Goal: Transaction & Acquisition: Purchase product/service

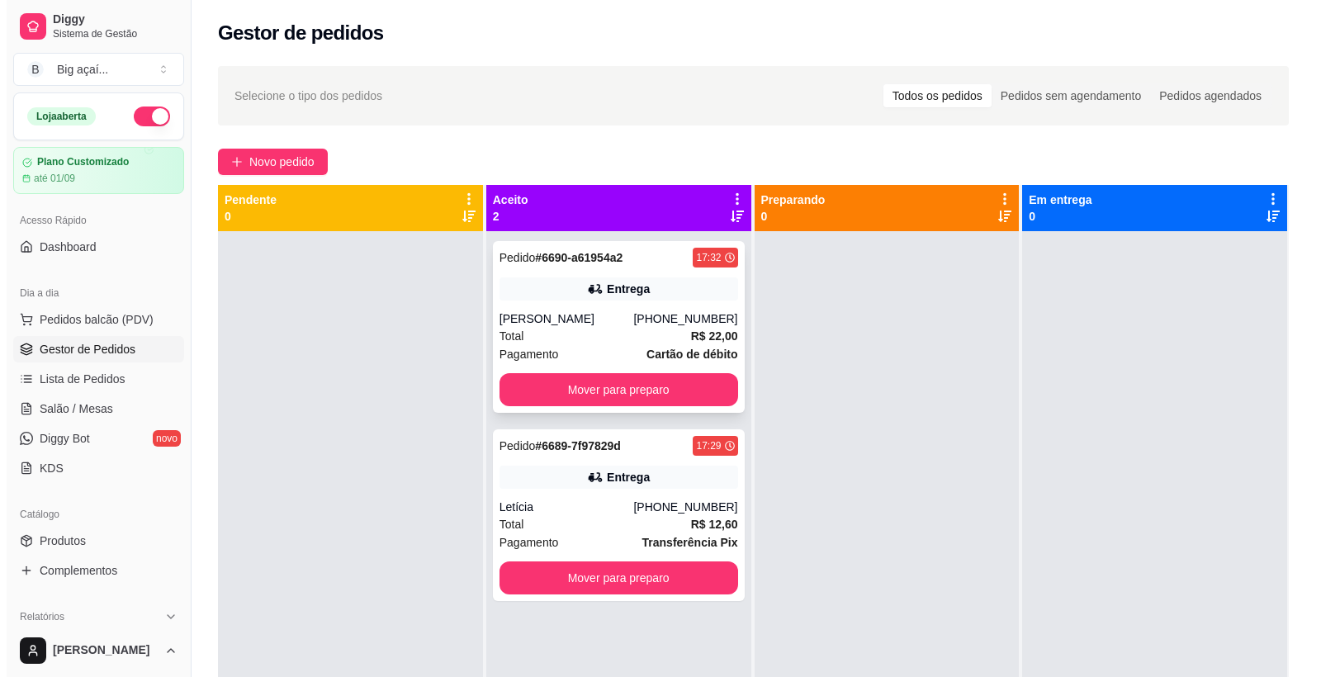
scroll to position [5, 0]
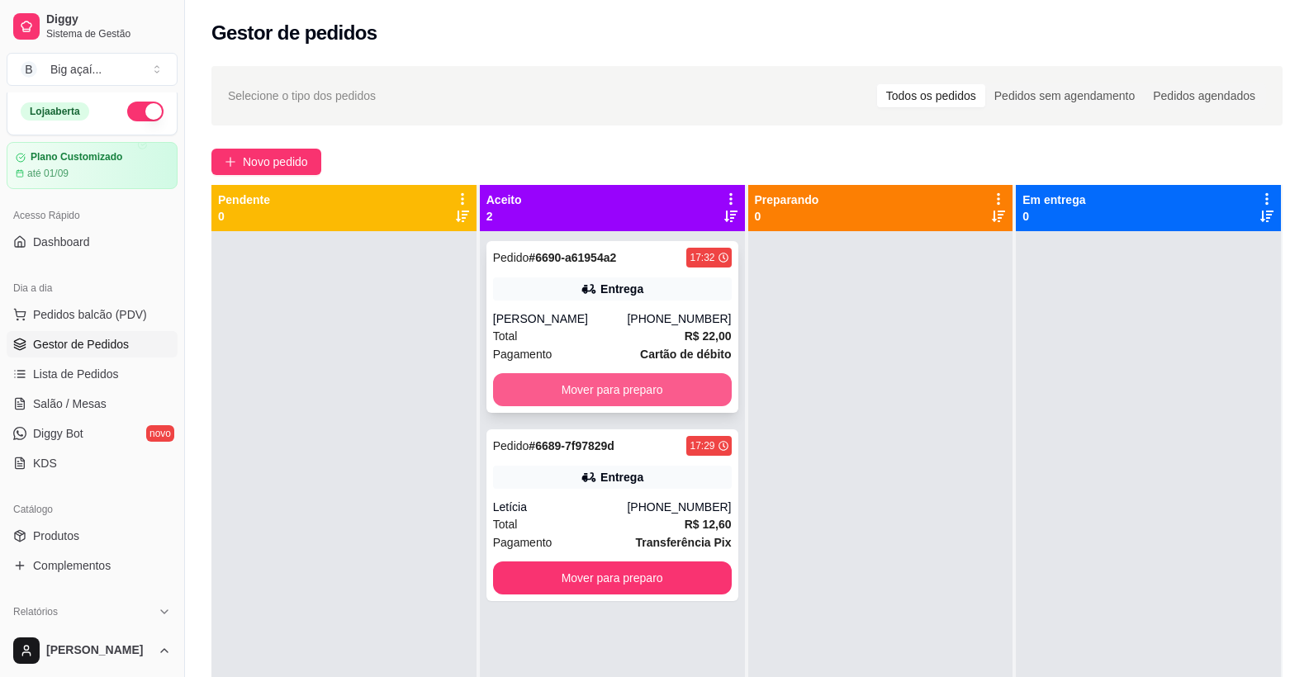
click at [606, 390] on button "Mover para preparo" at bounding box center [612, 389] width 239 height 33
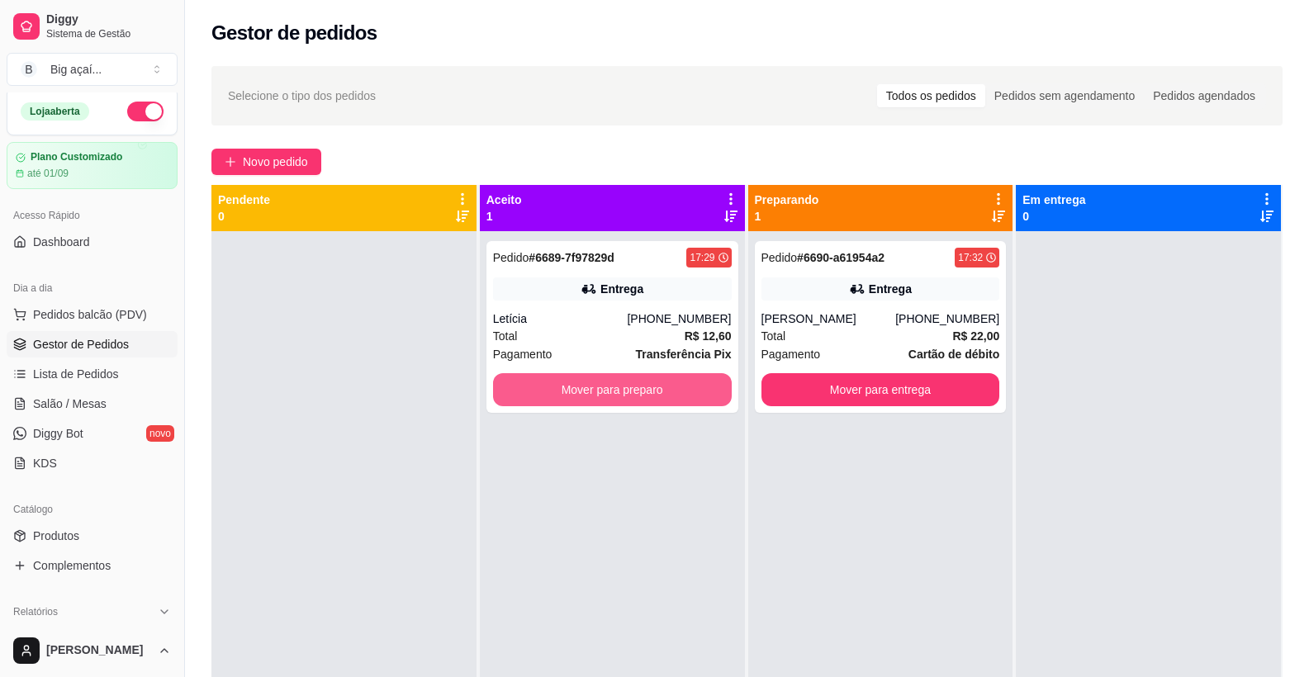
click at [606, 390] on button "Mover para preparo" at bounding box center [612, 389] width 239 height 33
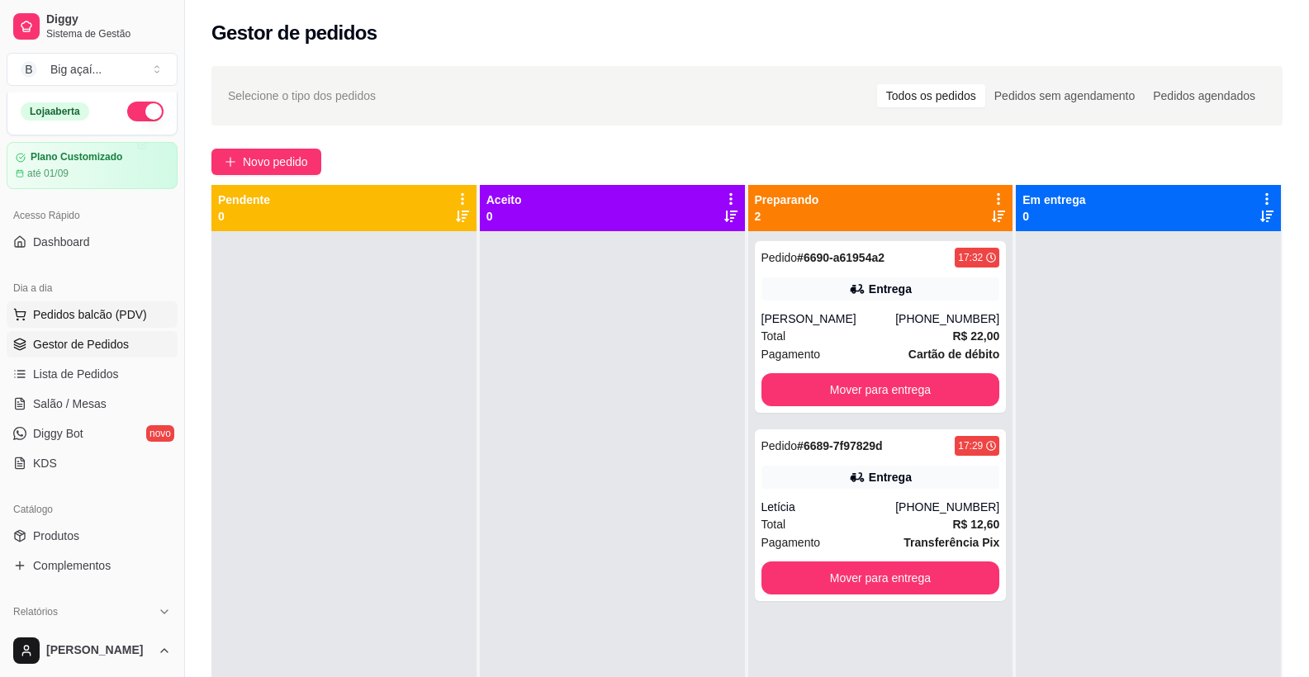
click at [59, 312] on span "Pedidos balcão (PDV)" at bounding box center [90, 314] width 114 height 17
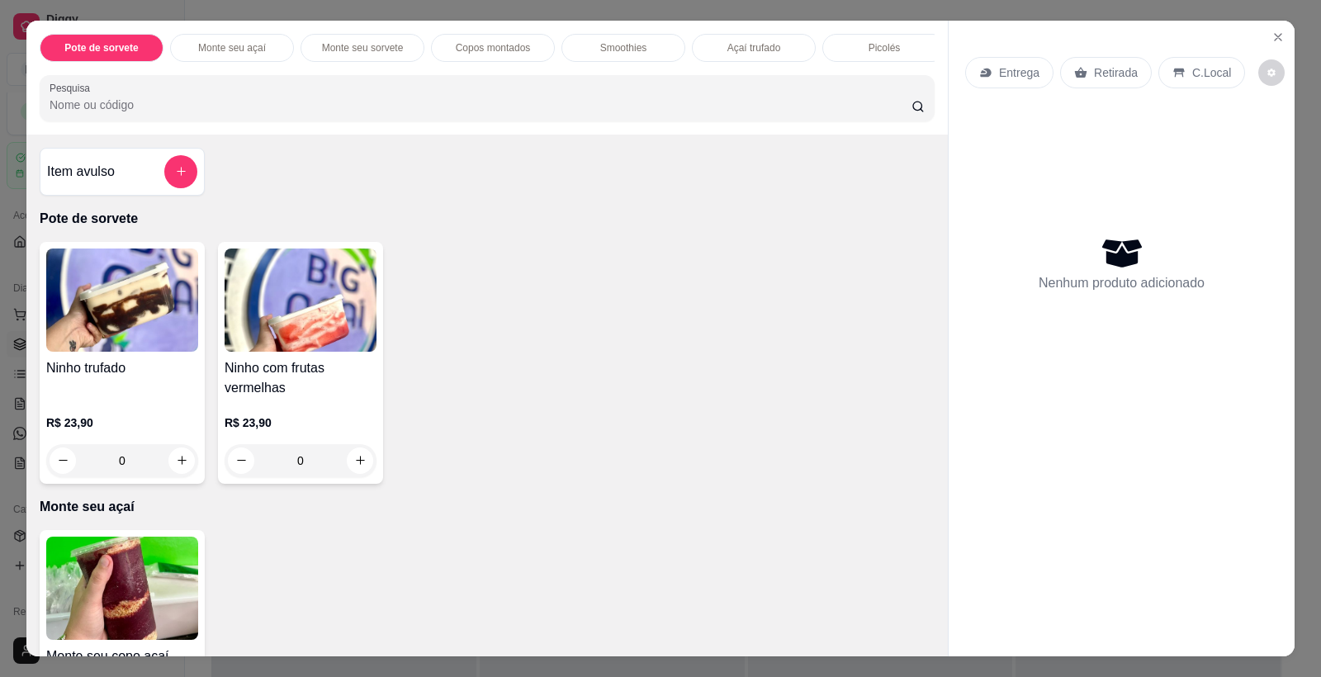
click at [121, 604] on img at bounding box center [122, 588] width 152 height 103
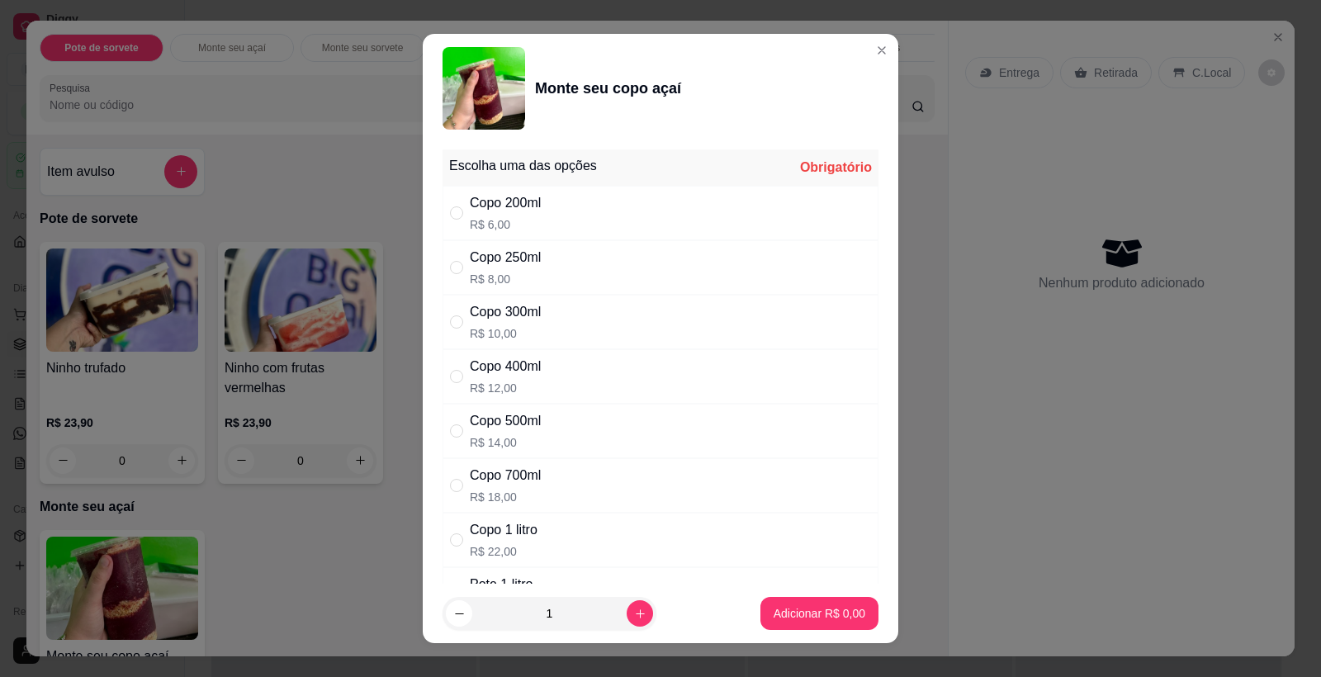
click at [575, 427] on div "Copo 500ml R$ 14,00" at bounding box center [661, 431] width 436 height 54
radio input "true"
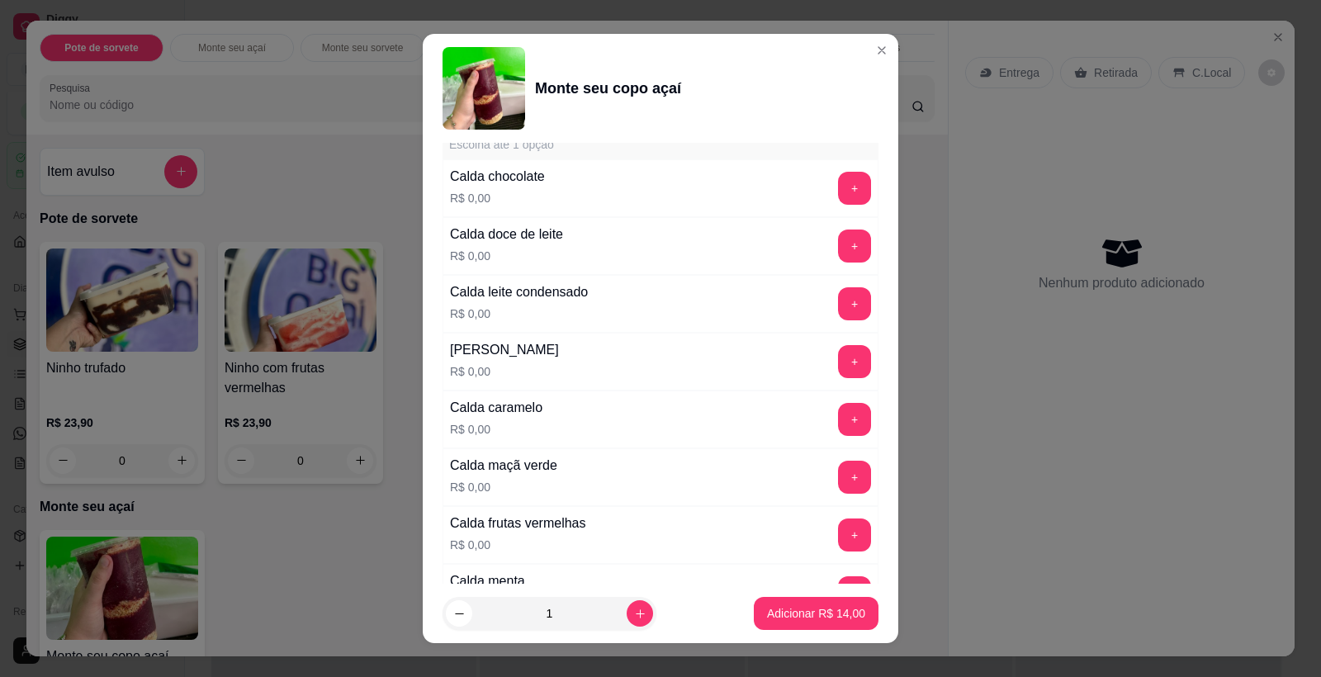
scroll to position [1527, 0]
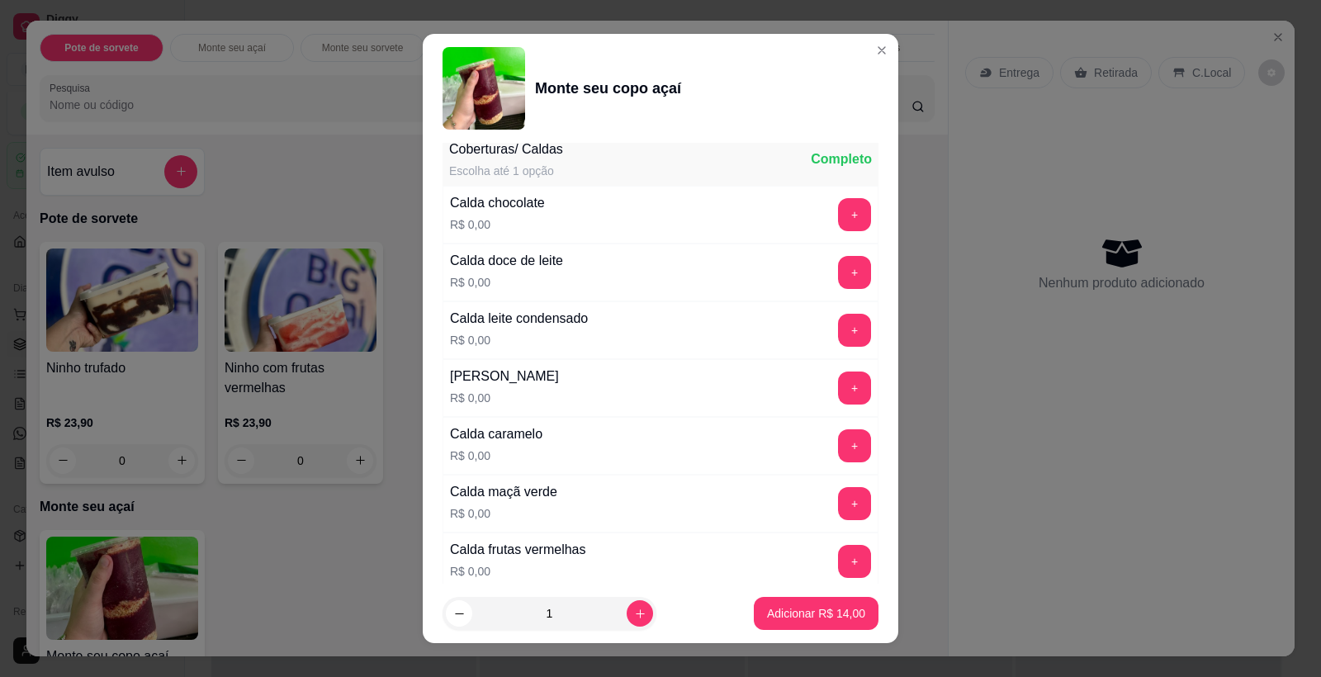
click at [838, 331] on button "+" at bounding box center [854, 330] width 33 height 33
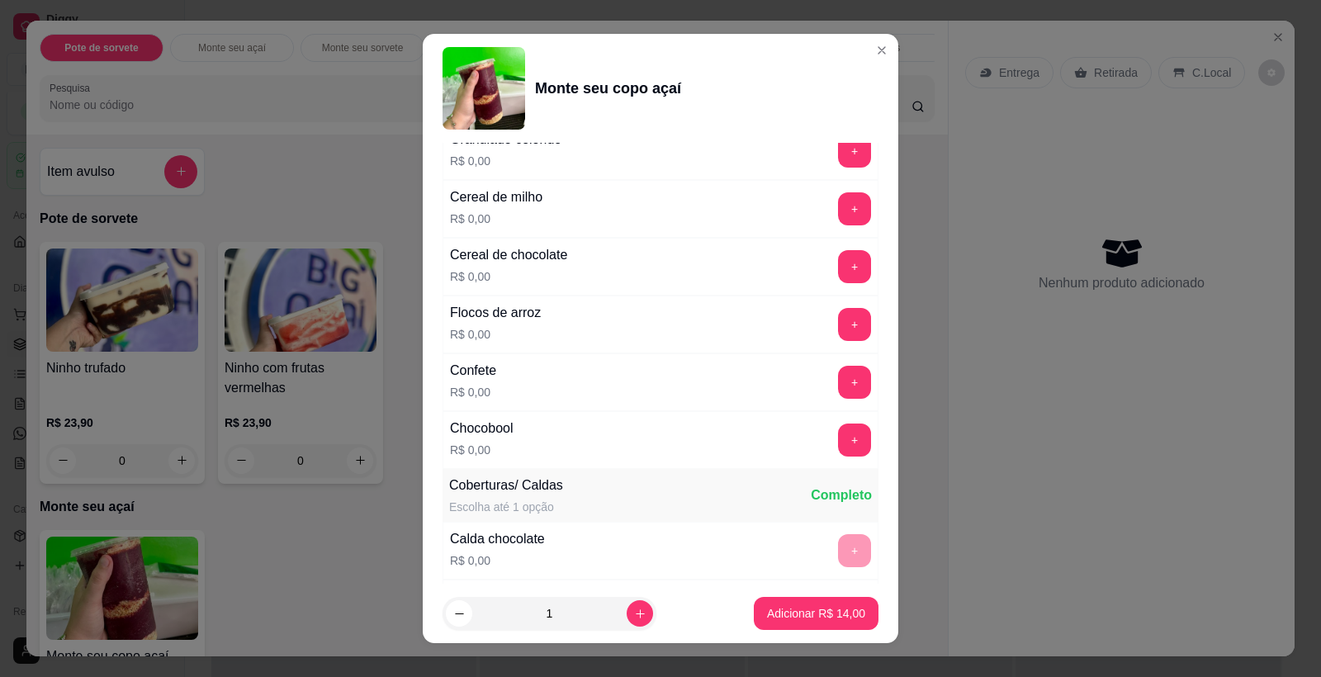
scroll to position [1285, 0]
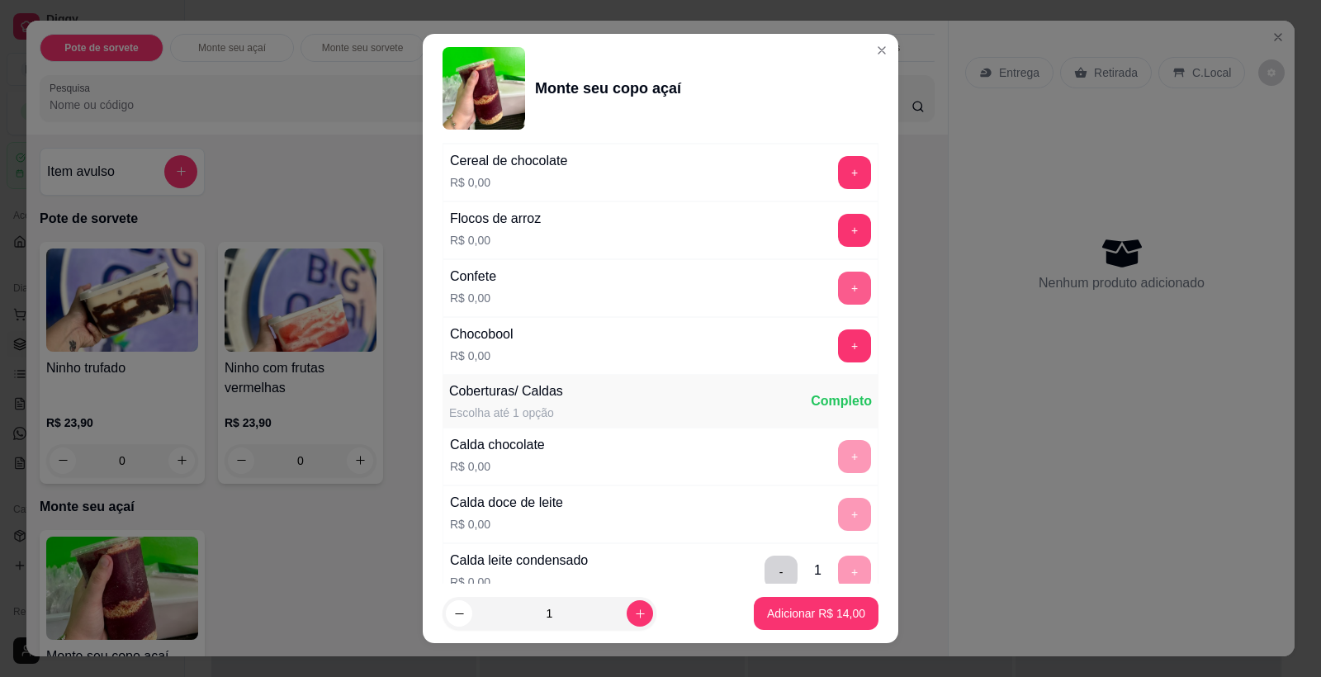
click at [838, 299] on button "+" at bounding box center [854, 288] width 33 height 33
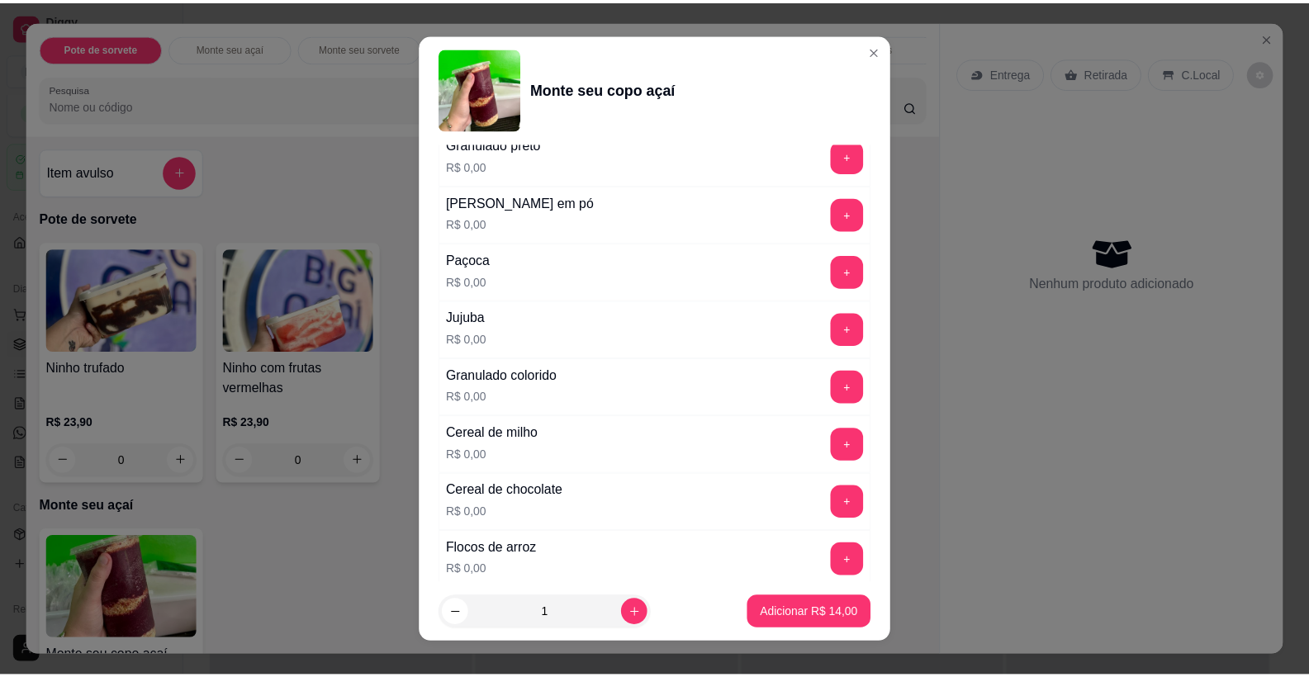
scroll to position [882, 0]
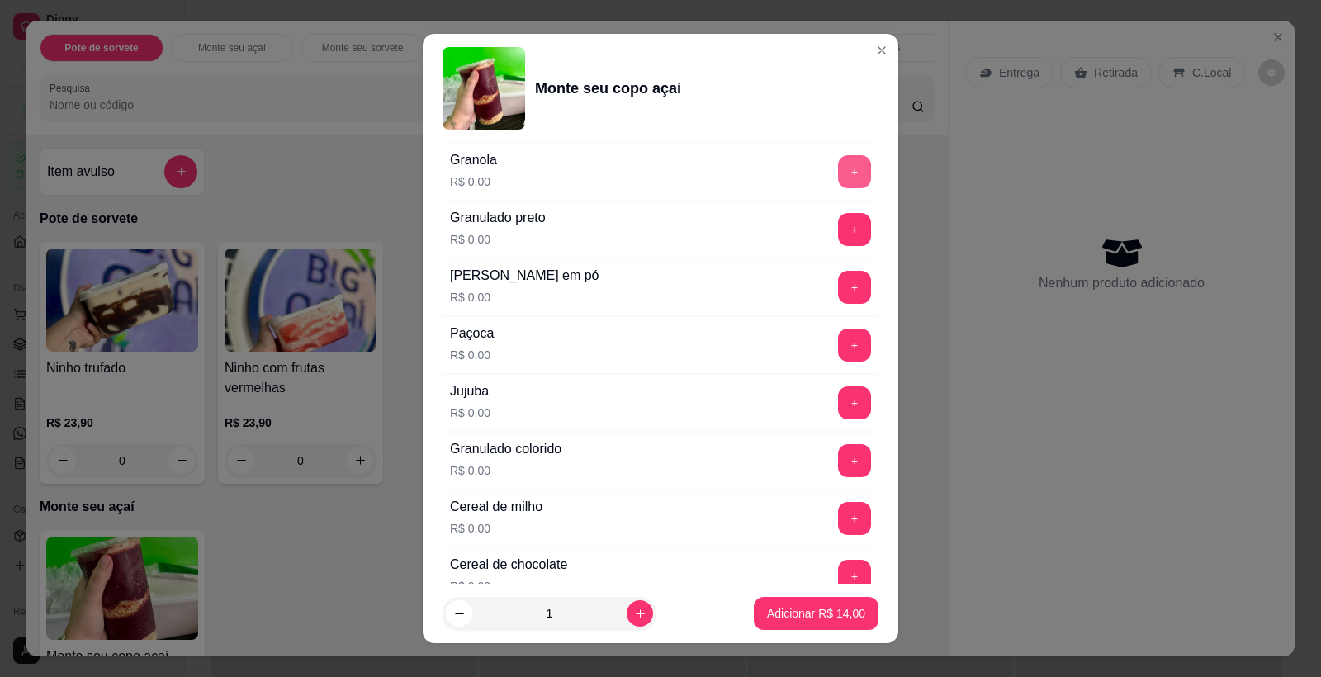
click at [838, 179] on button "+" at bounding box center [854, 171] width 33 height 33
drag, startPoint x: 770, startPoint y: 634, endPoint x: 774, endPoint y: 604, distance: 29.9
click at [771, 632] on footer "1 Adicionar R$ 14,00" at bounding box center [661, 613] width 476 height 59
click at [775, 600] on button "Adicionar R$ 14,00" at bounding box center [816, 613] width 125 height 33
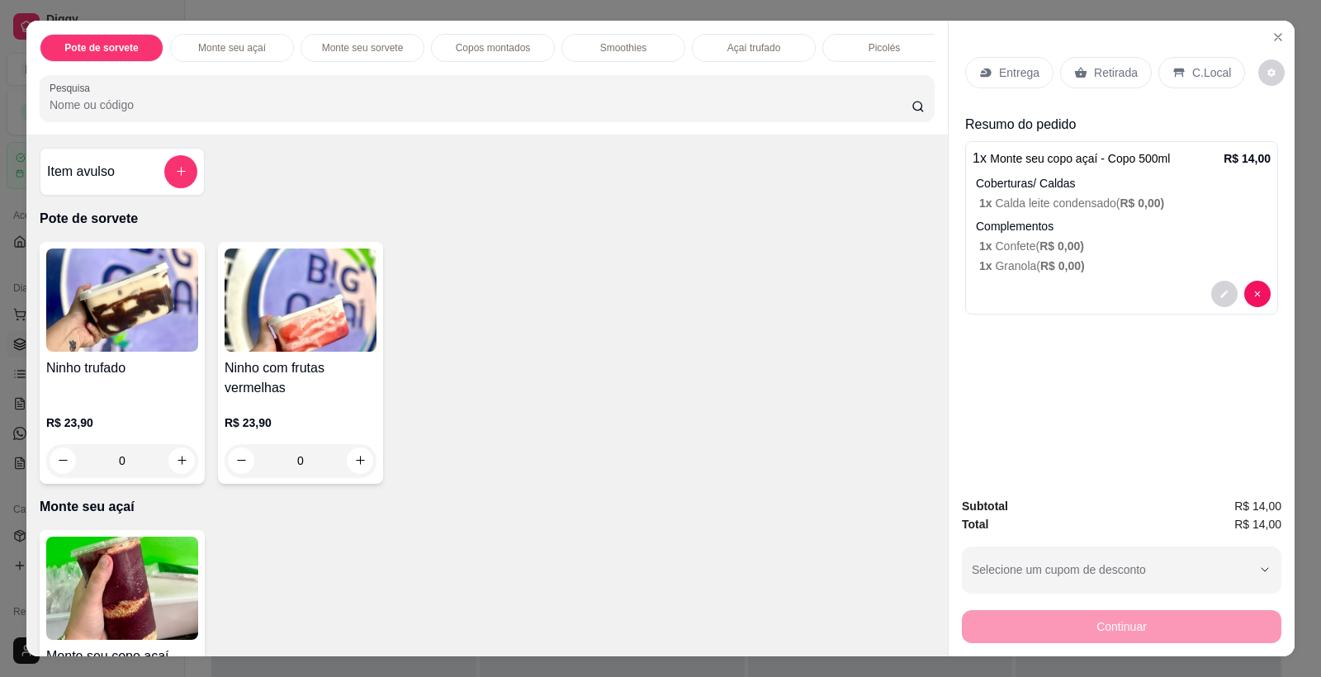
click at [1110, 53] on div "Entrega Retirada C.Local" at bounding box center [1121, 73] width 313 height 58
click at [1107, 72] on p "Retirada" at bounding box center [1116, 72] width 44 height 17
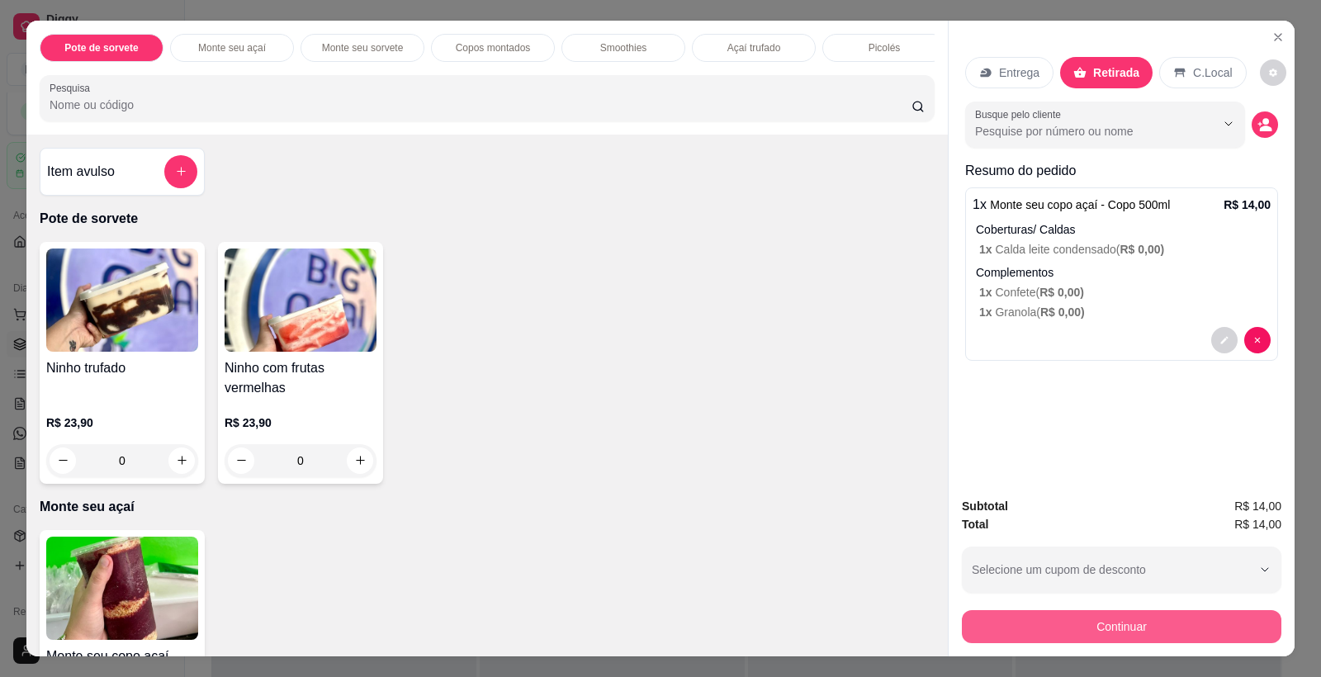
click at [1105, 640] on button "Continuar" at bounding box center [1122, 626] width 320 height 33
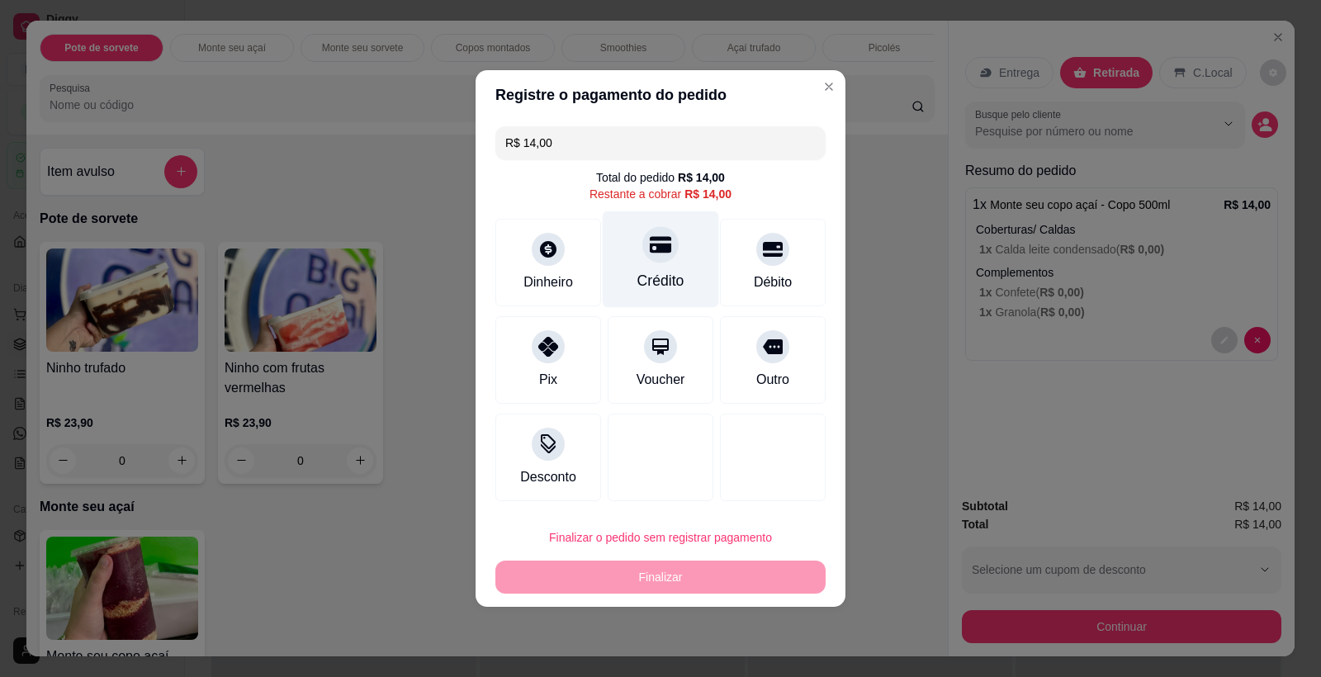
click at [642, 241] on div at bounding box center [660, 244] width 36 height 36
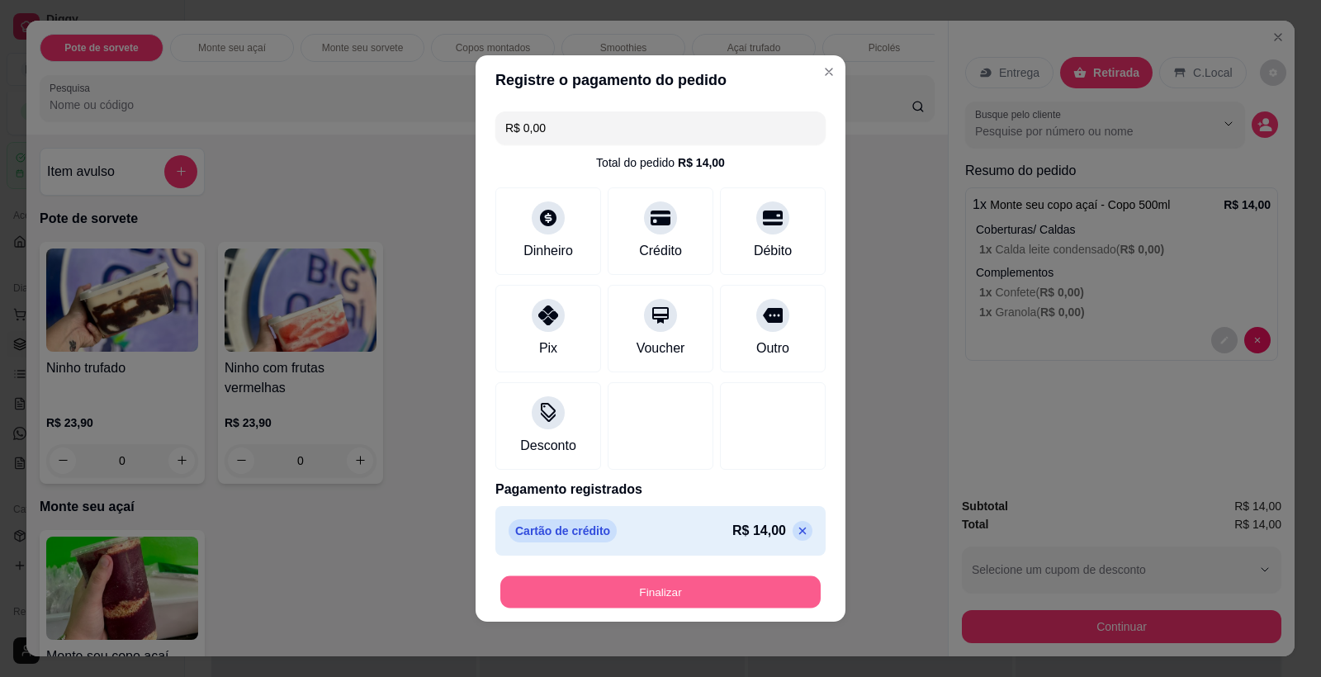
click at [680, 589] on button "Finalizar" at bounding box center [660, 592] width 320 height 32
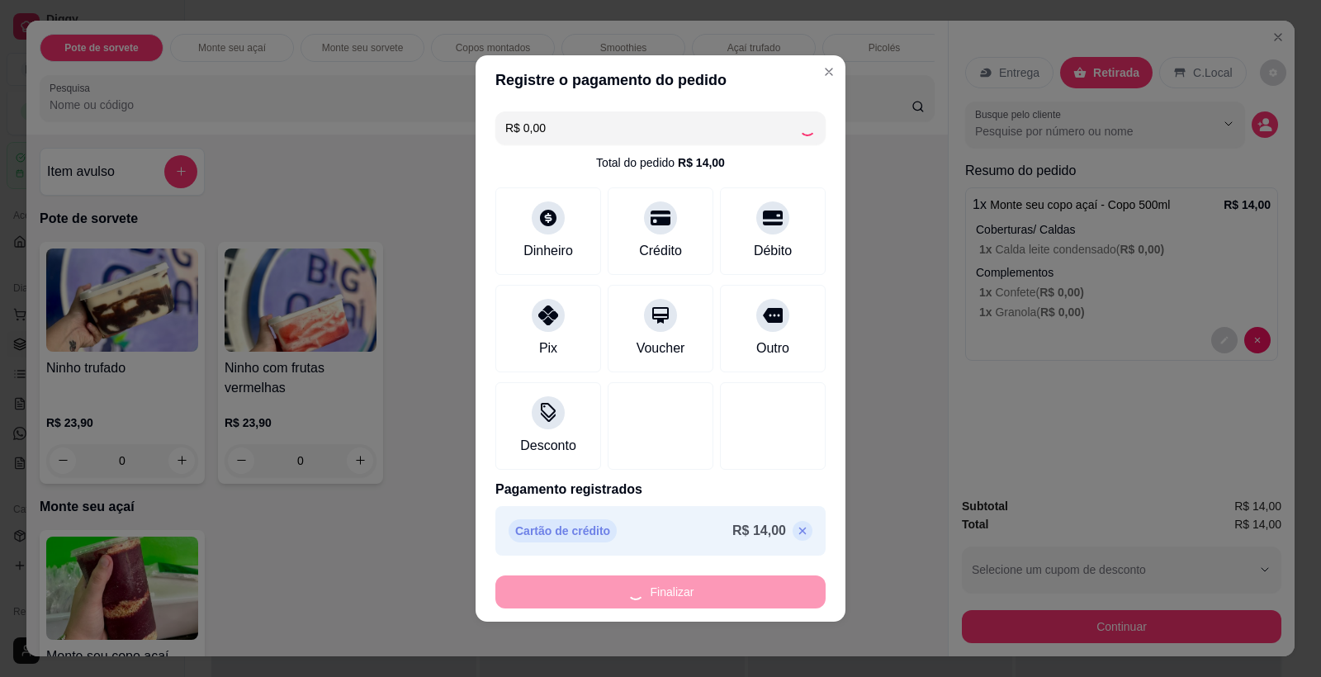
type input "-R$ 14,00"
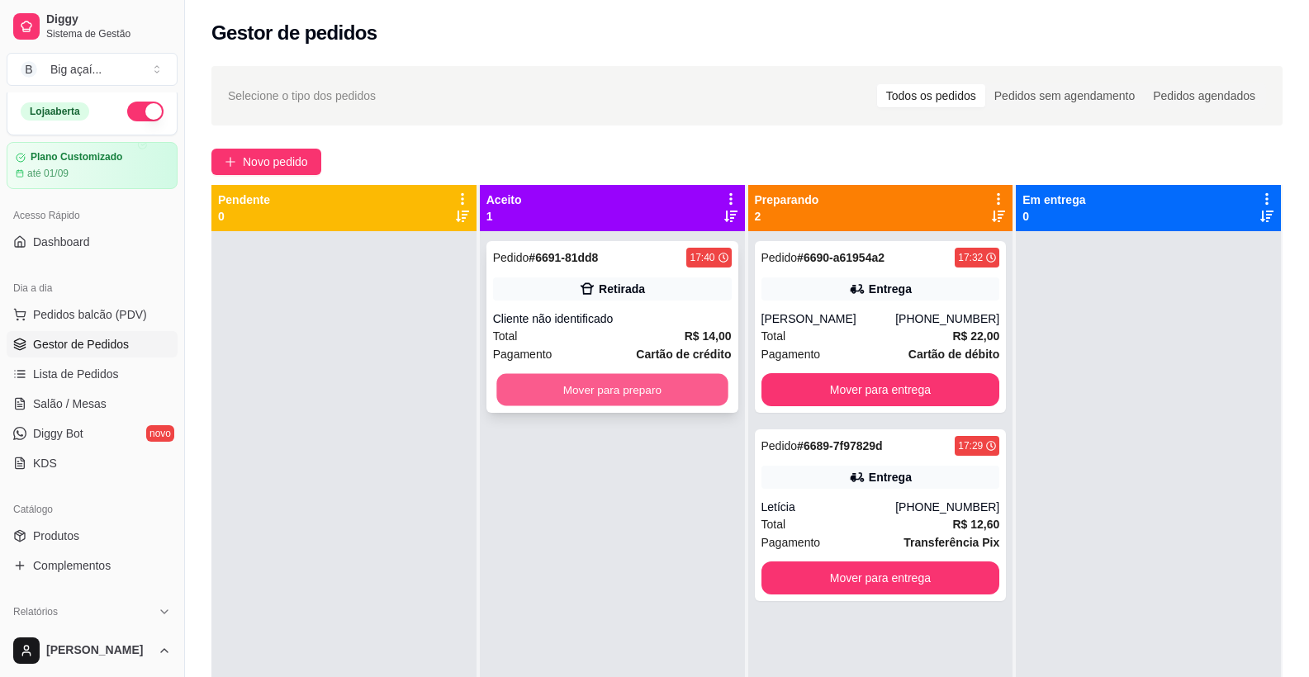
click at [691, 390] on button "Mover para preparo" at bounding box center [611, 390] width 231 height 32
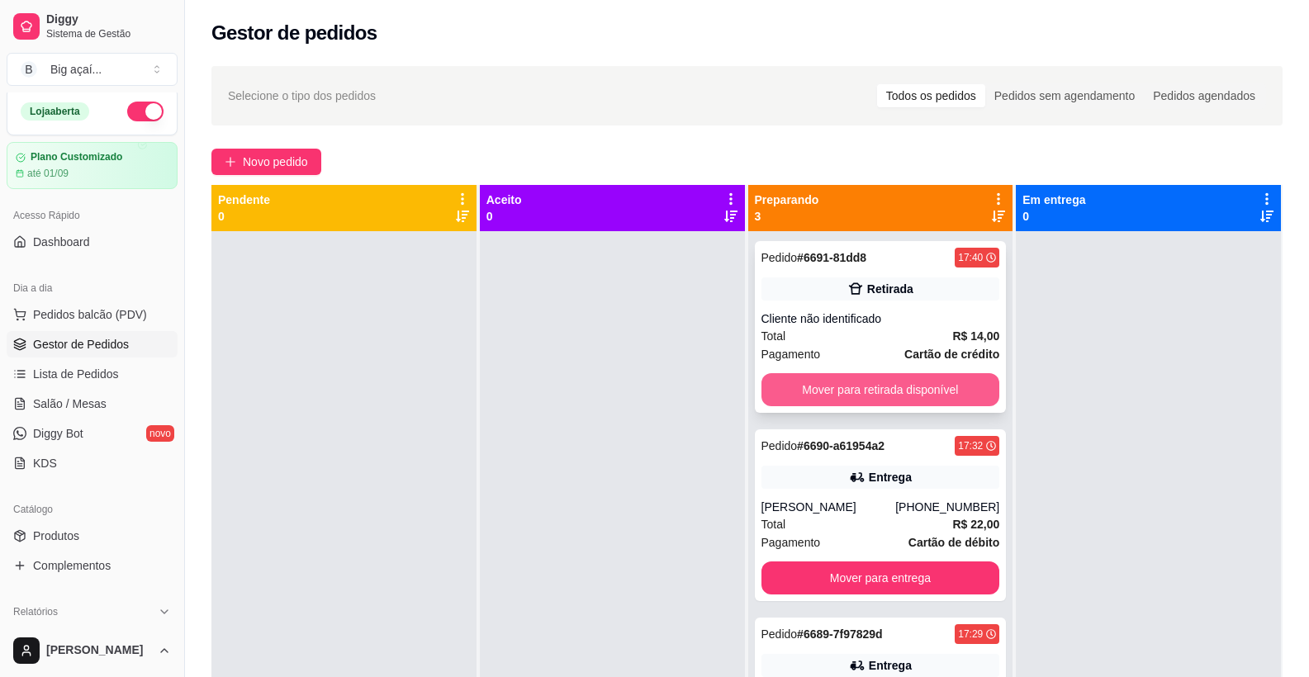
click at [925, 384] on button "Mover para retirada disponível" at bounding box center [880, 389] width 239 height 33
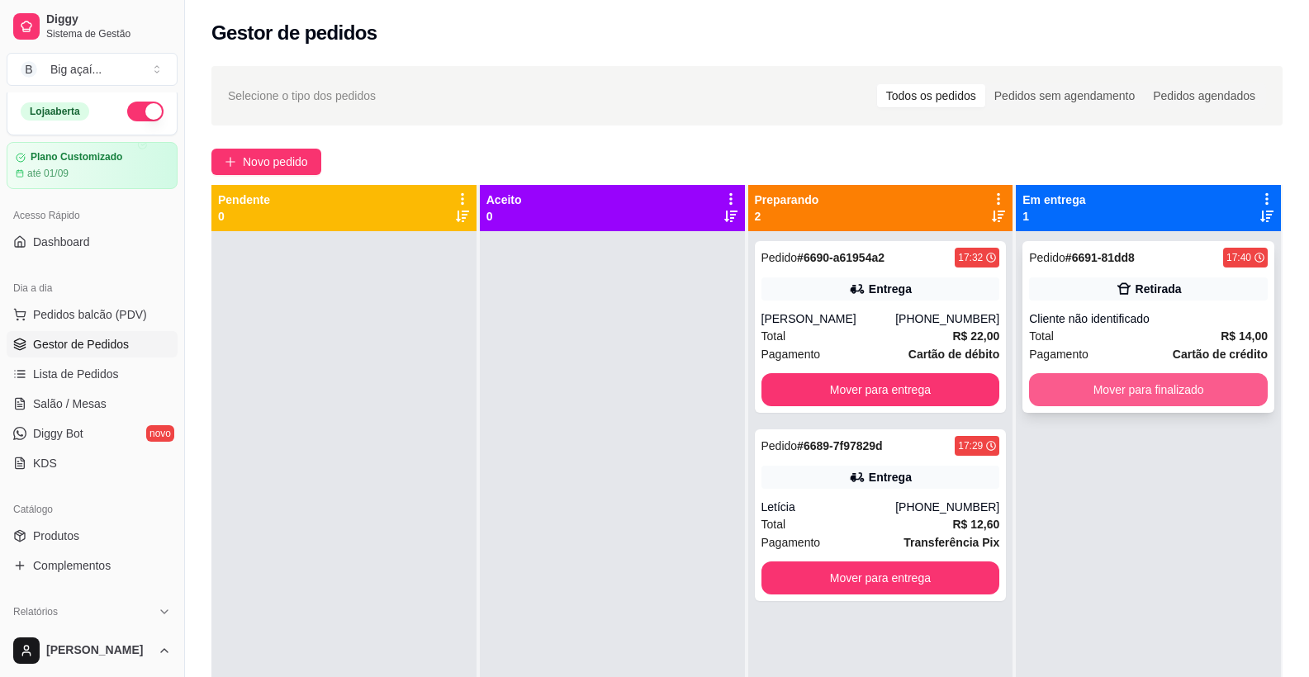
click at [1136, 392] on button "Mover para finalizado" at bounding box center [1148, 389] width 239 height 33
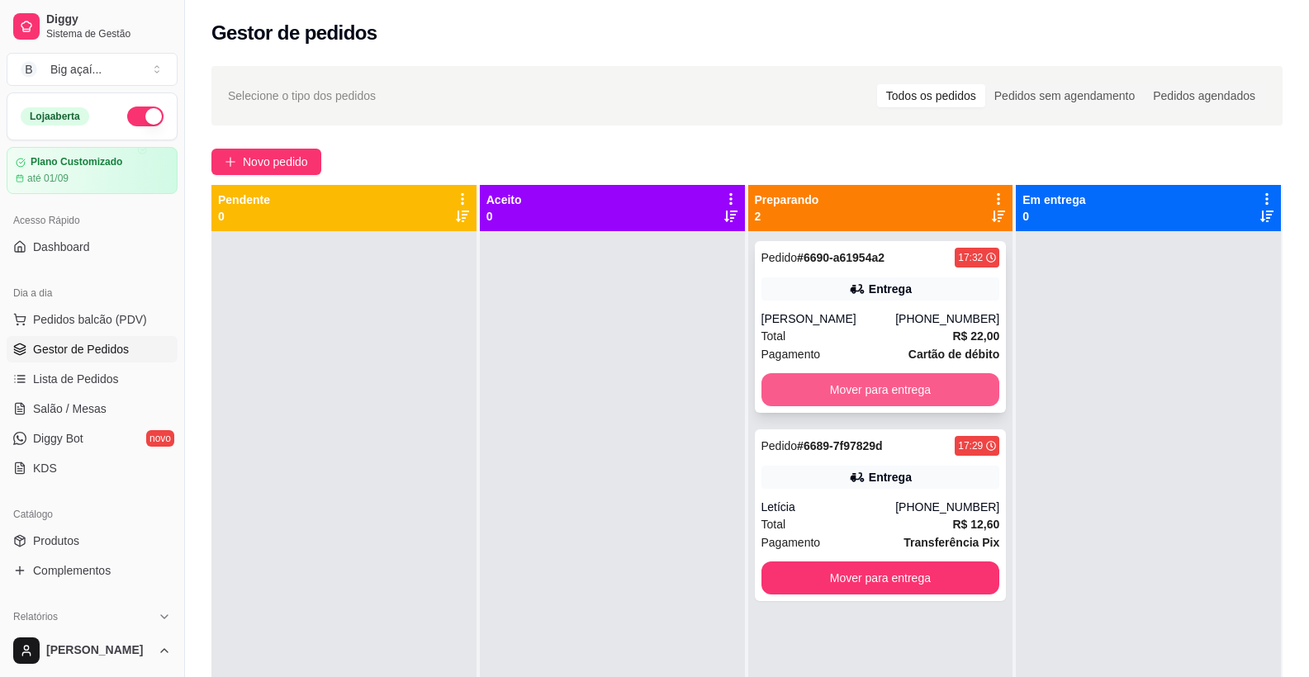
click at [840, 394] on button "Mover para entrega" at bounding box center [880, 389] width 239 height 33
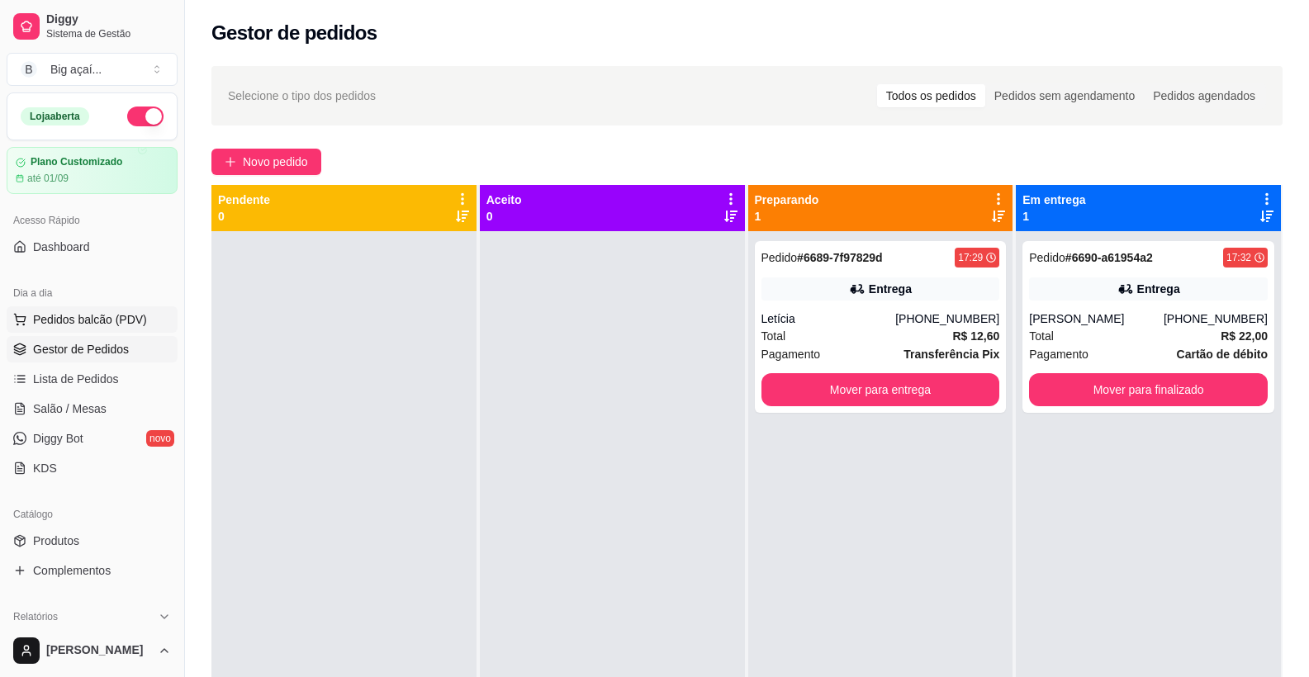
click at [104, 312] on span "Pedidos balcão (PDV)" at bounding box center [90, 319] width 114 height 17
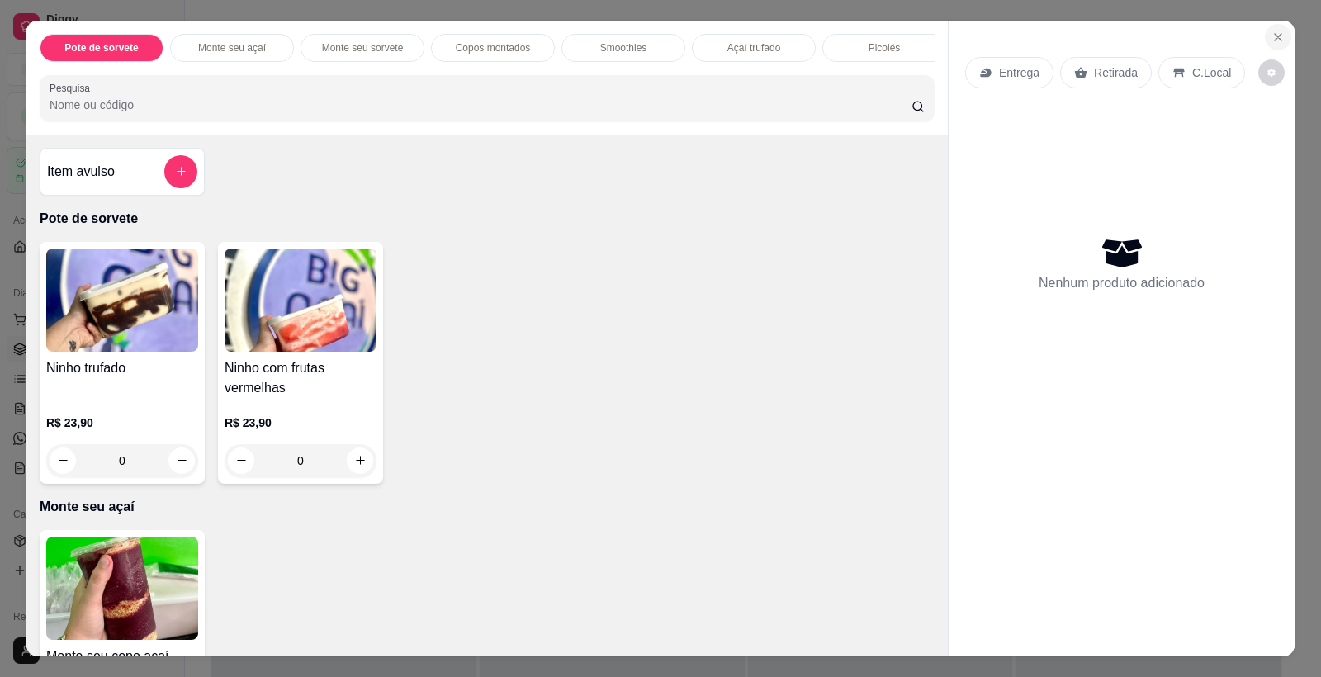
click at [1279, 31] on button "Close" at bounding box center [1278, 37] width 26 height 26
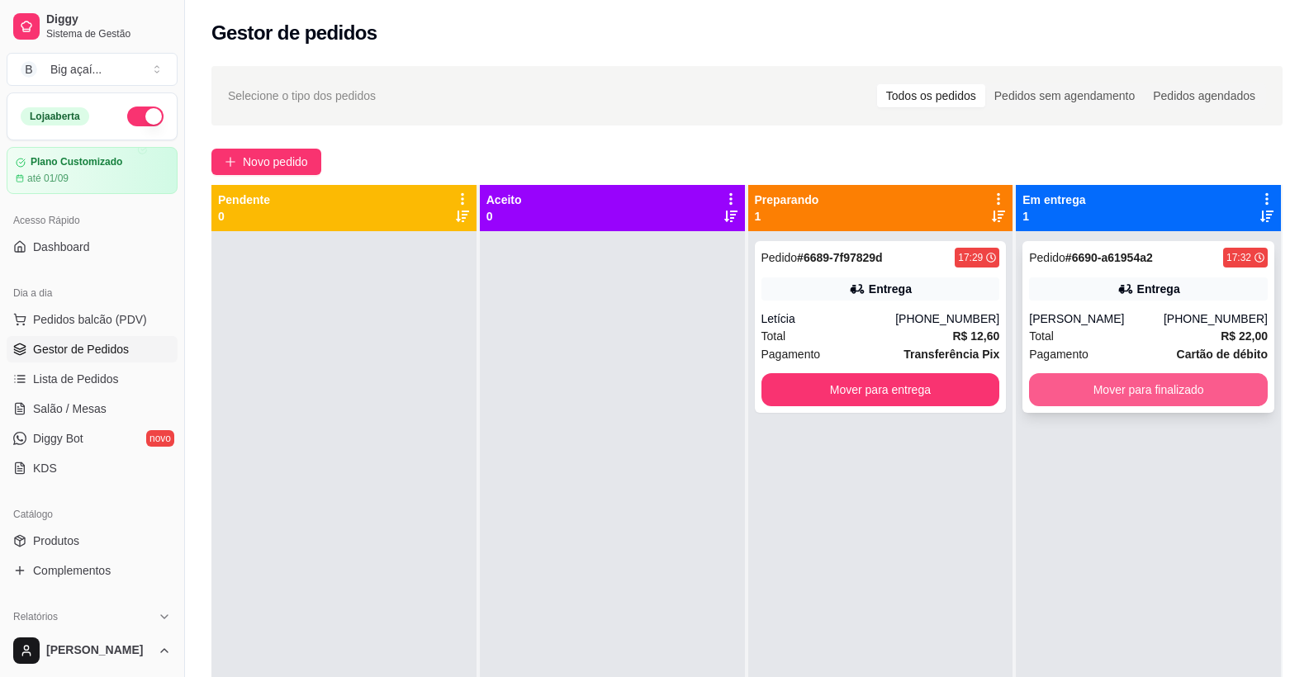
click at [1112, 381] on button "Mover para finalizado" at bounding box center [1148, 389] width 239 height 33
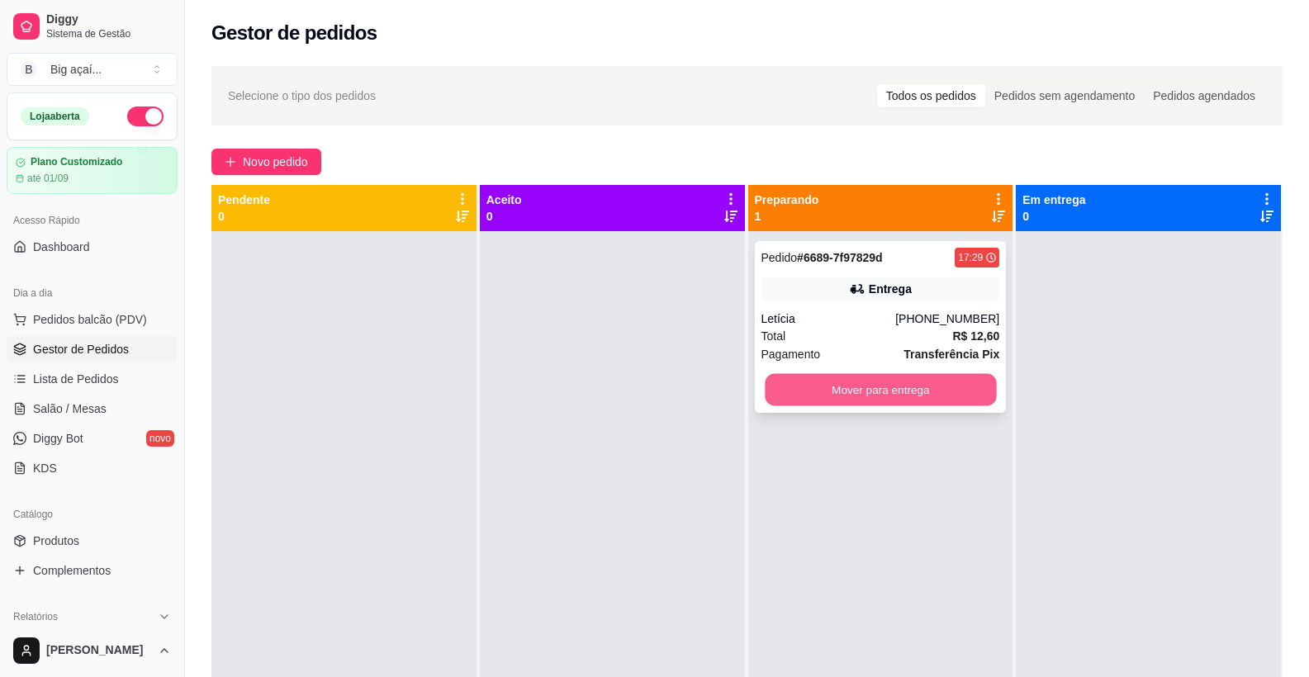
click at [954, 387] on button "Mover para entrega" at bounding box center [879, 390] width 231 height 32
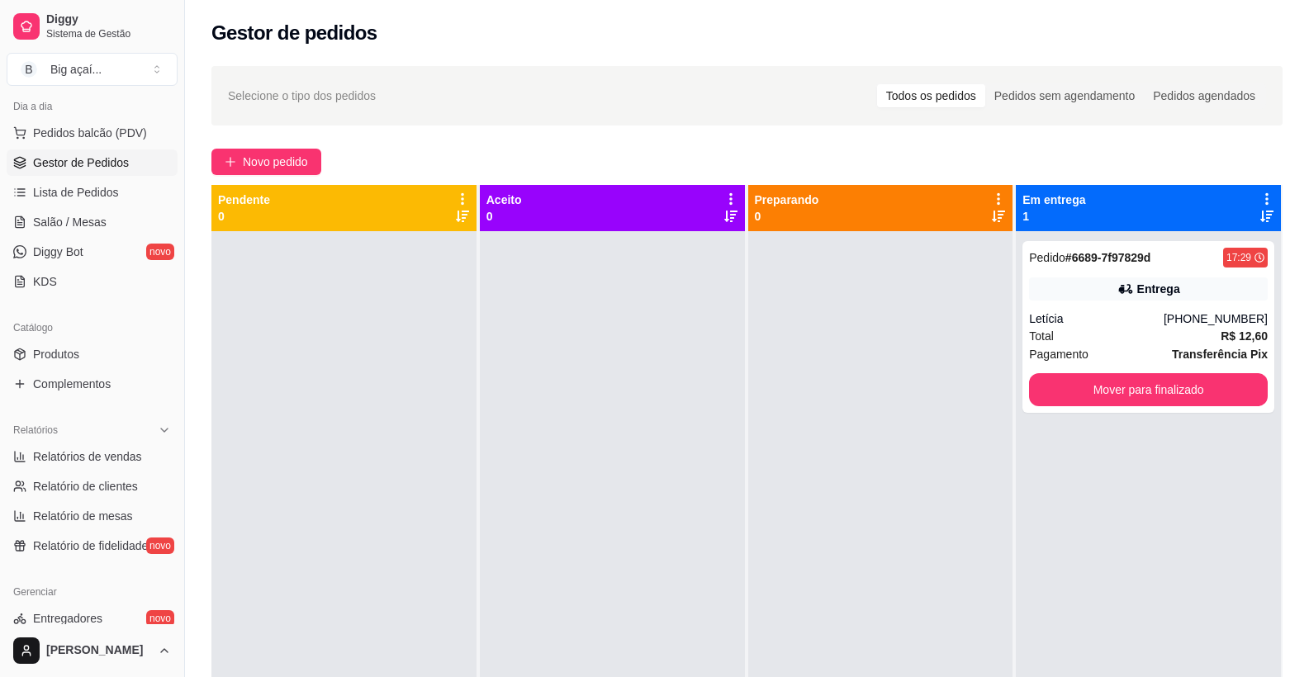
scroll to position [194, 0]
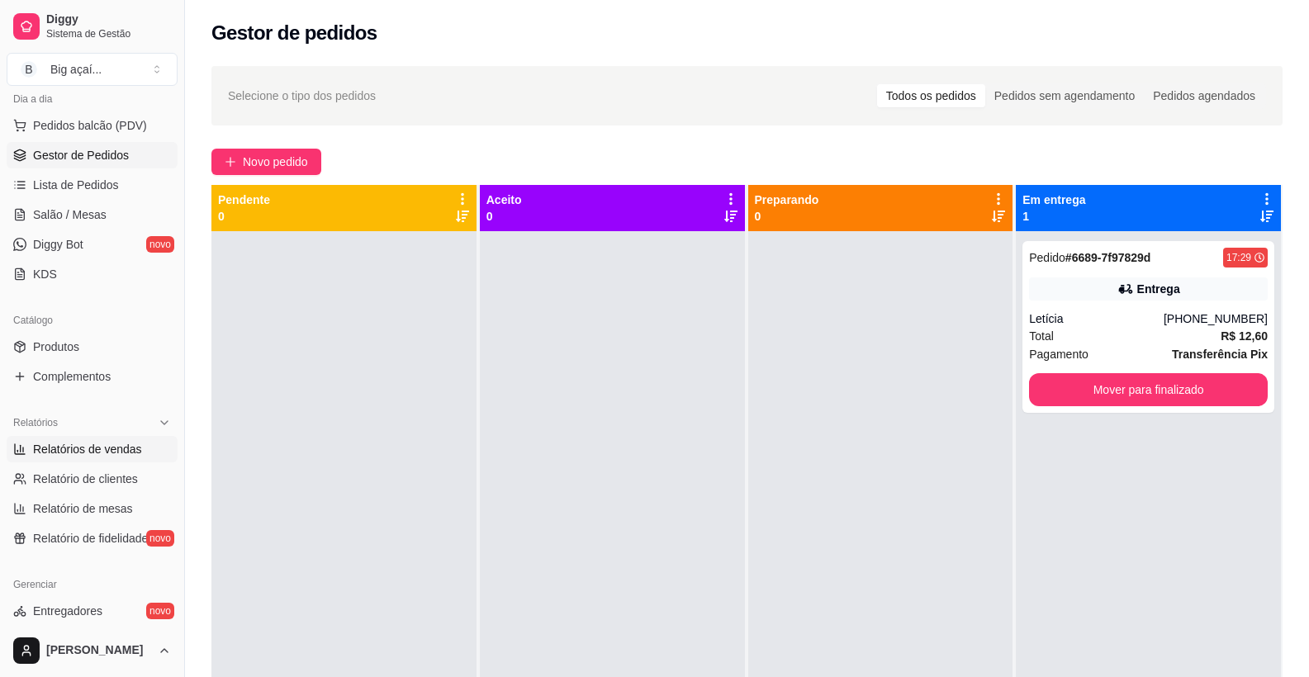
click at [73, 450] on span "Relatórios de vendas" at bounding box center [87, 449] width 109 height 17
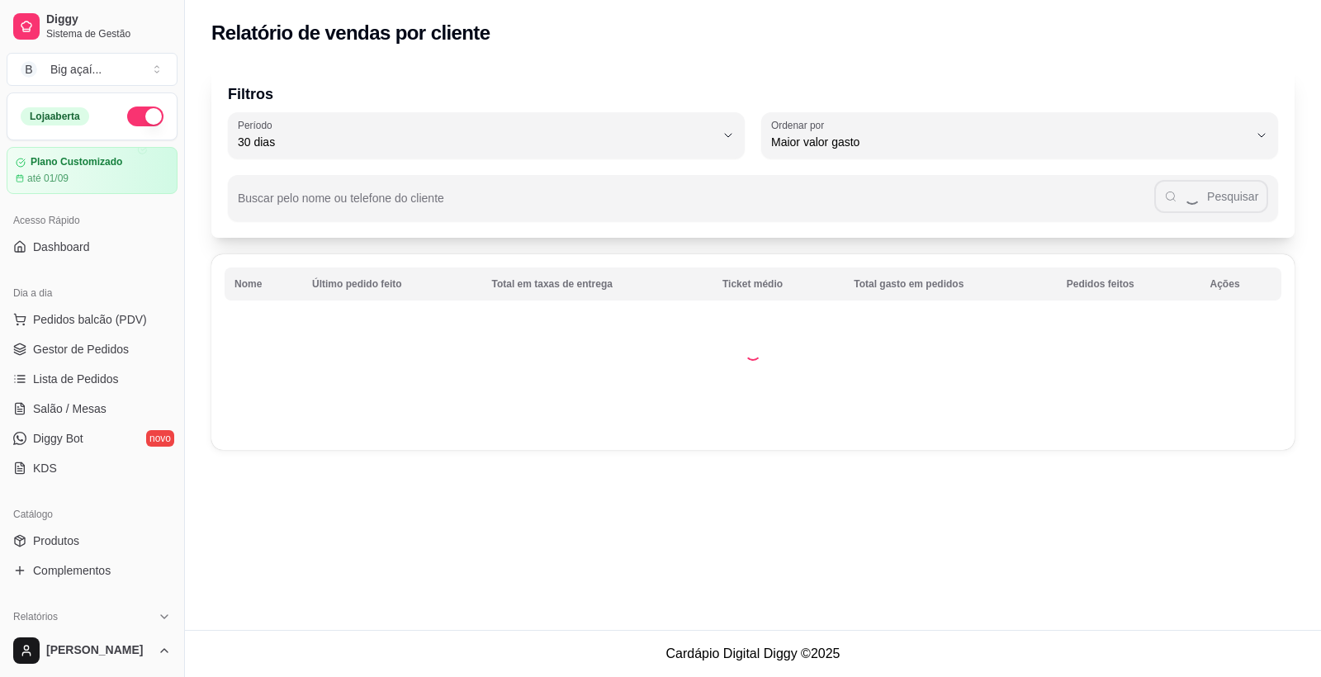
select select "30"
select select "HIGHEST_TOTAL_SPENT_WITH_ORDERS"
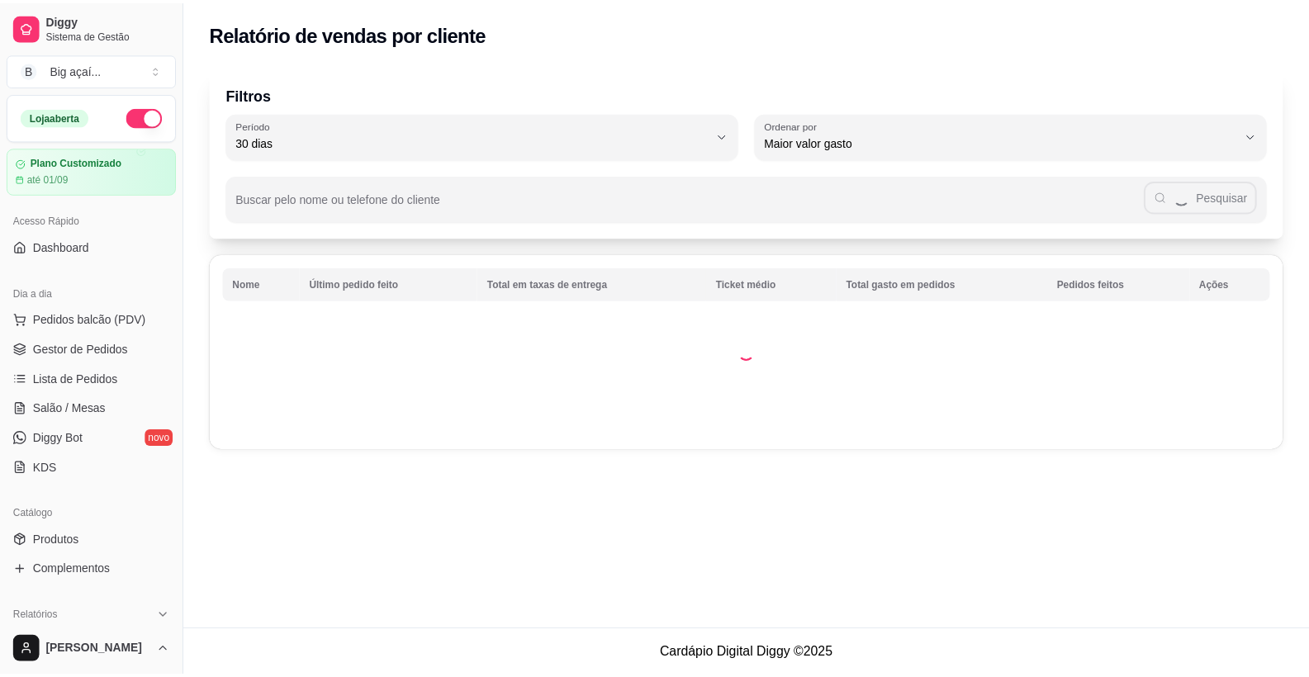
scroll to position [148, 0]
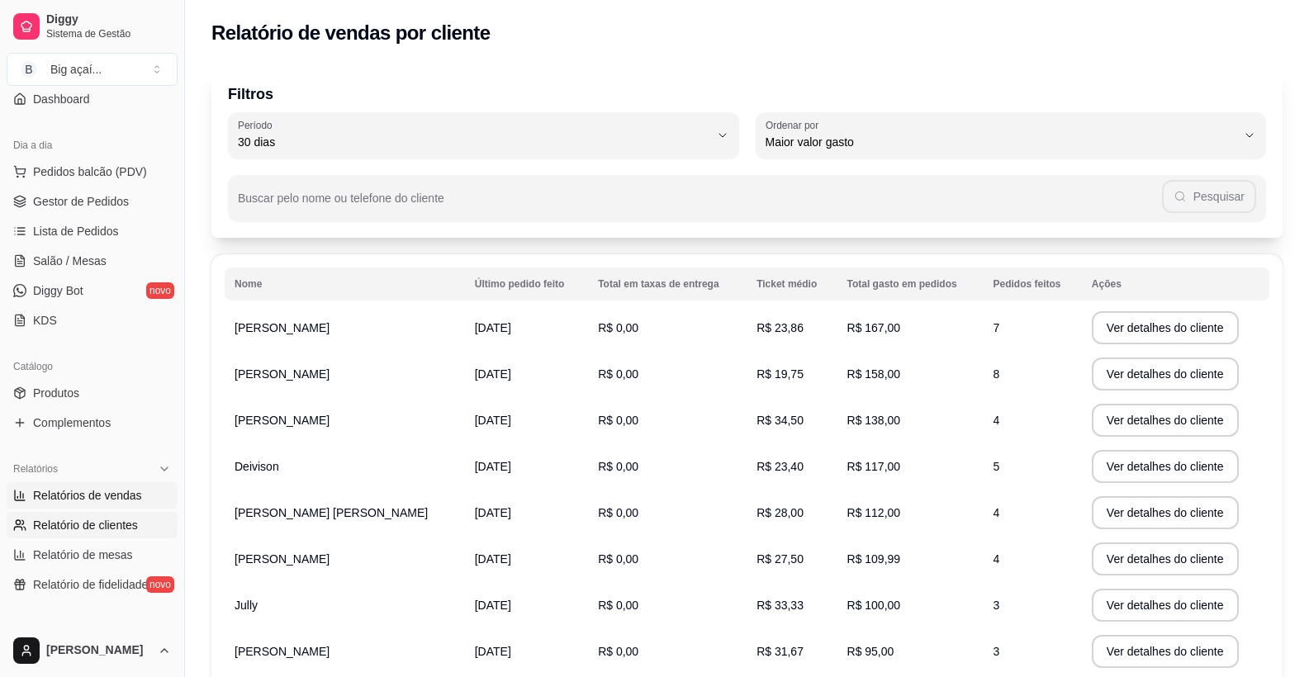
click at [107, 494] on span "Relatórios de vendas" at bounding box center [87, 495] width 109 height 17
select select "ALL"
select select "0"
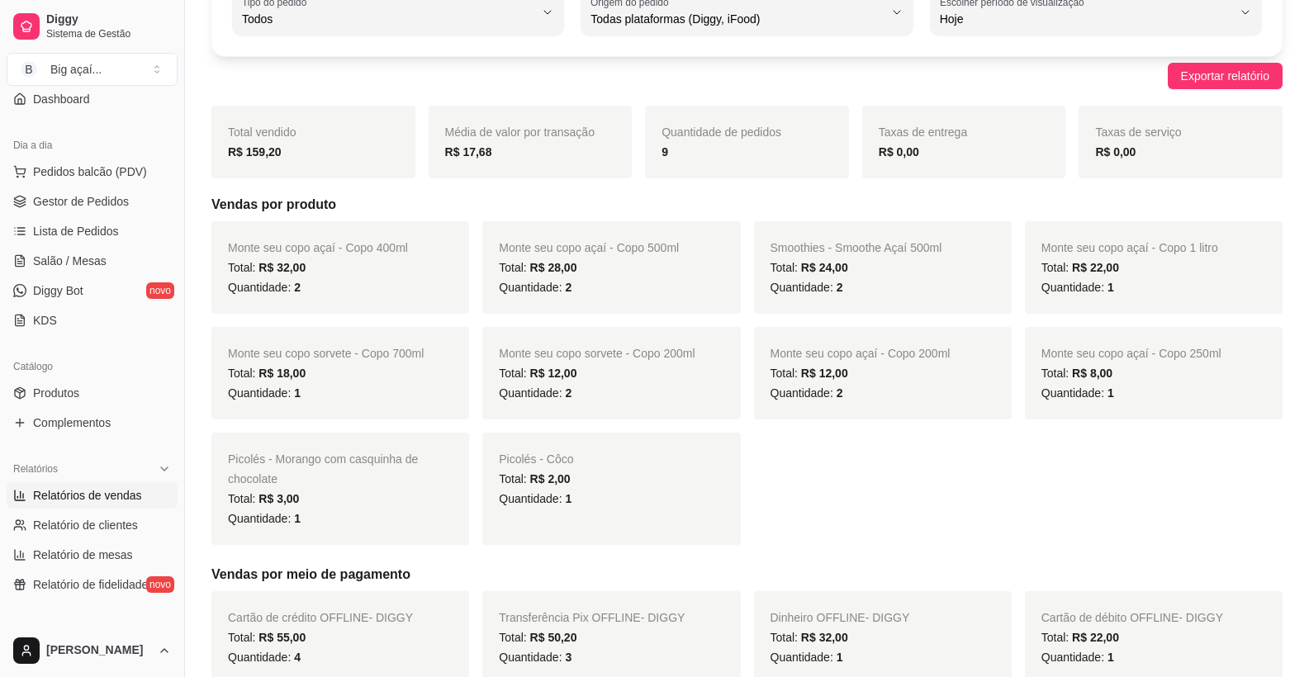
scroll to position [79, 0]
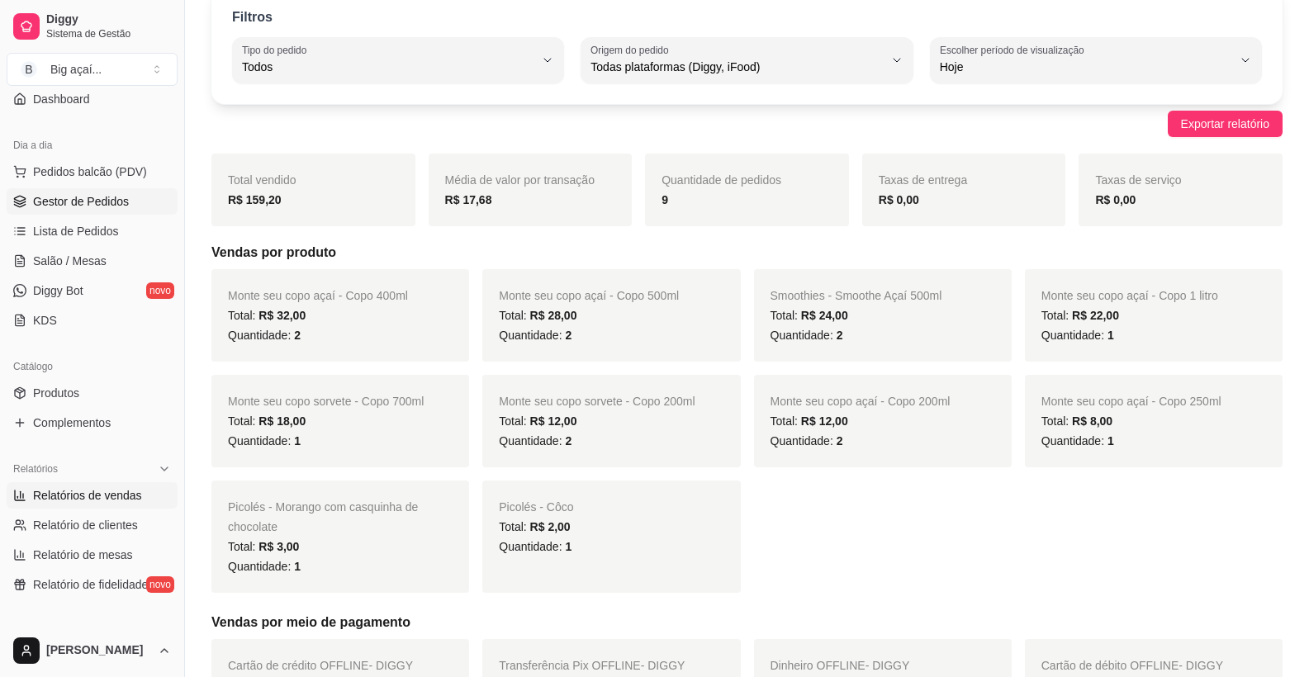
click at [78, 198] on span "Gestor de Pedidos" at bounding box center [81, 201] width 96 height 17
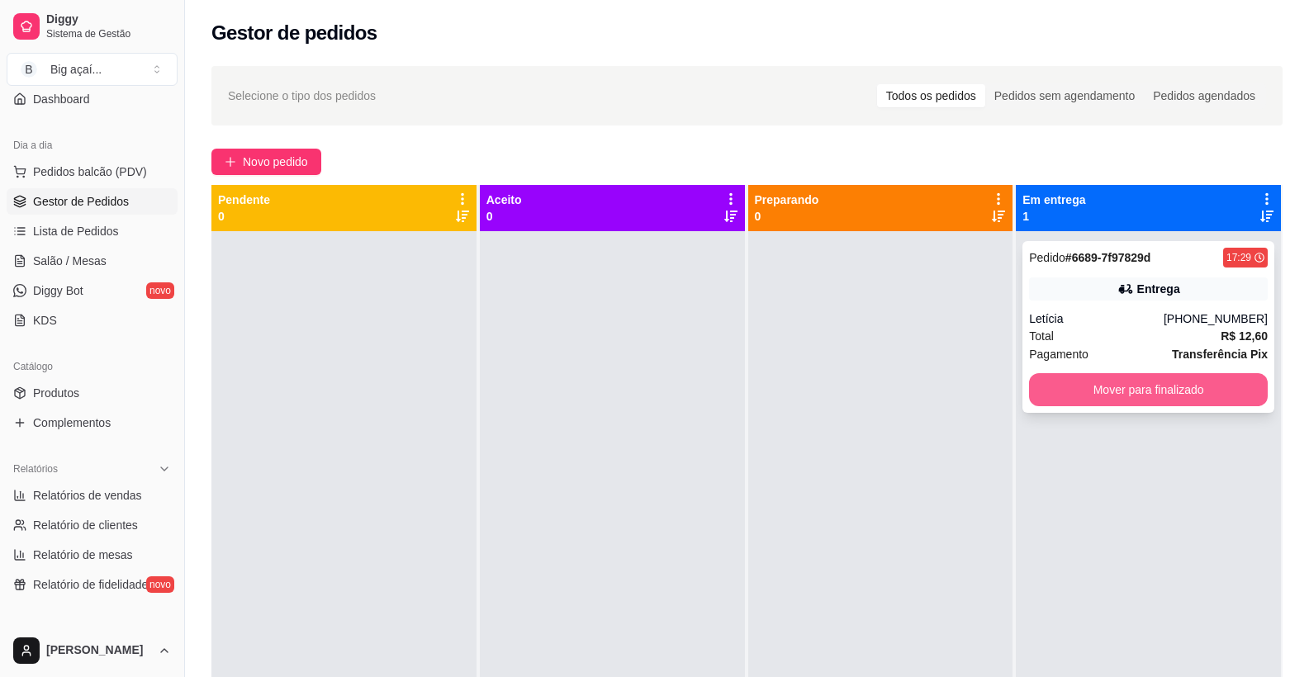
click at [1122, 398] on button "Mover para finalizado" at bounding box center [1148, 389] width 239 height 33
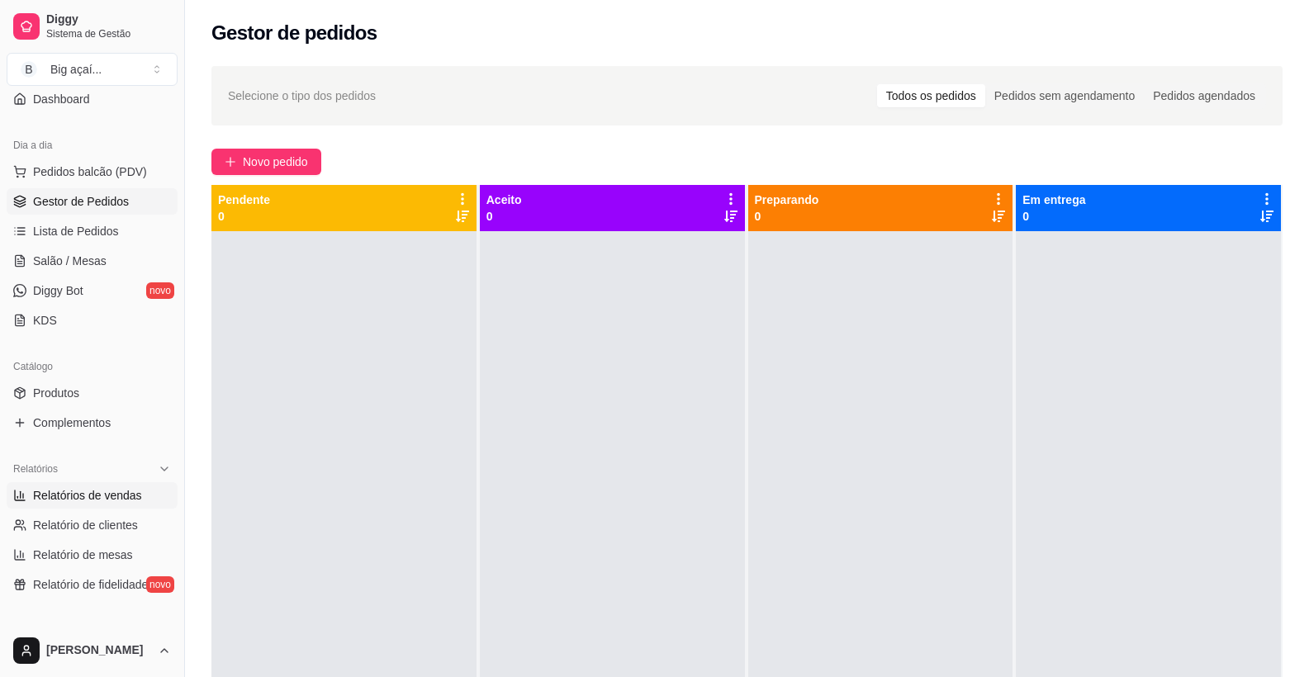
click at [115, 501] on span "Relatórios de vendas" at bounding box center [87, 495] width 109 height 17
select select "ALL"
select select "0"
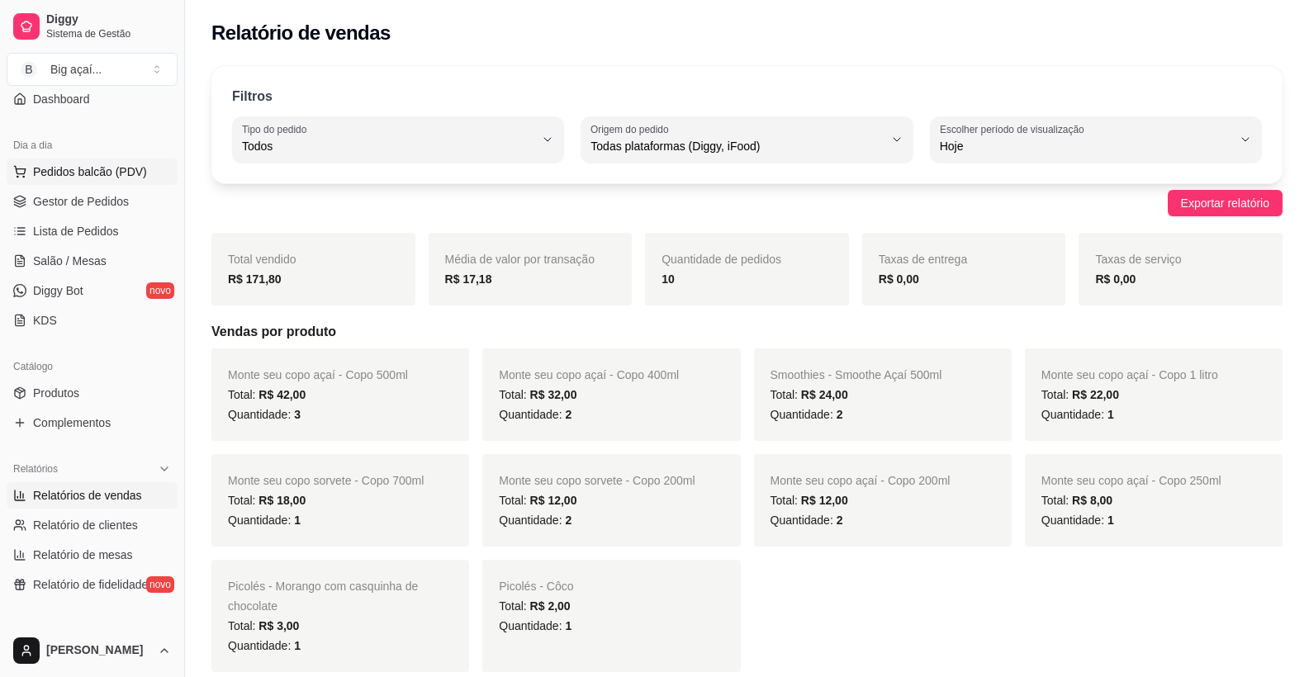
click at [106, 178] on span "Pedidos balcão (PDV)" at bounding box center [90, 171] width 114 height 17
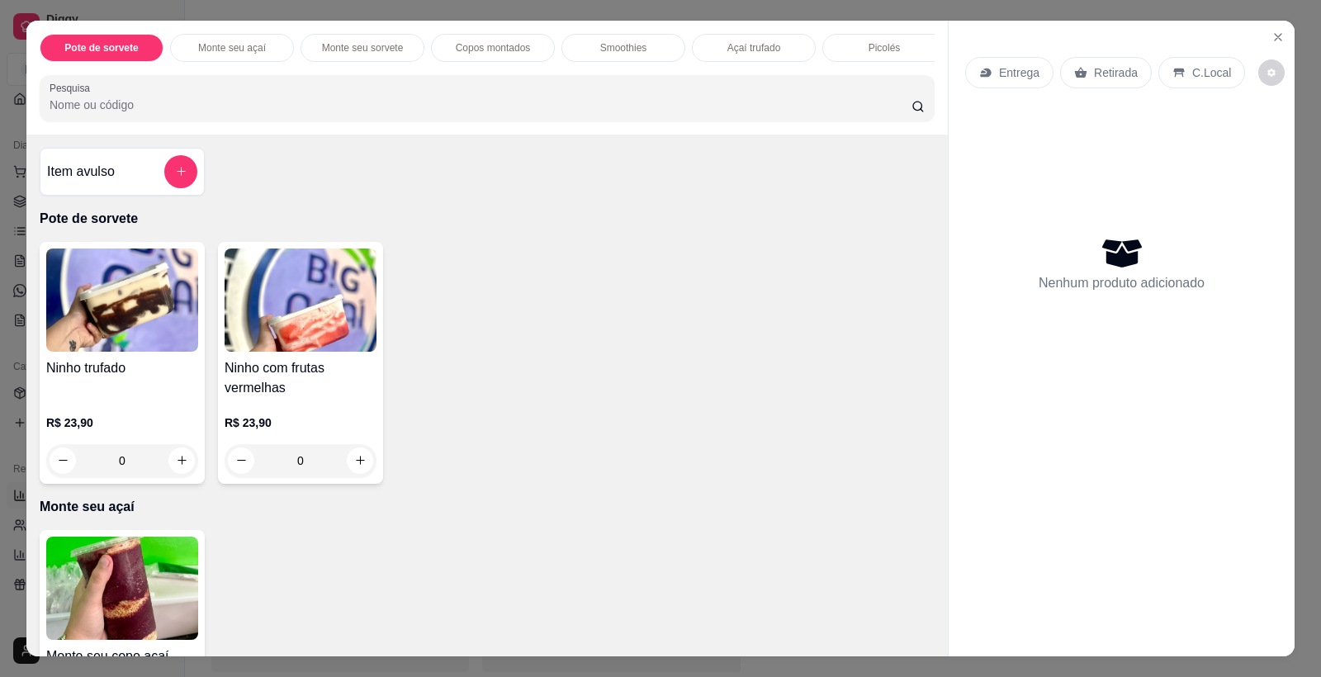
click at [149, 599] on img at bounding box center [122, 588] width 152 height 103
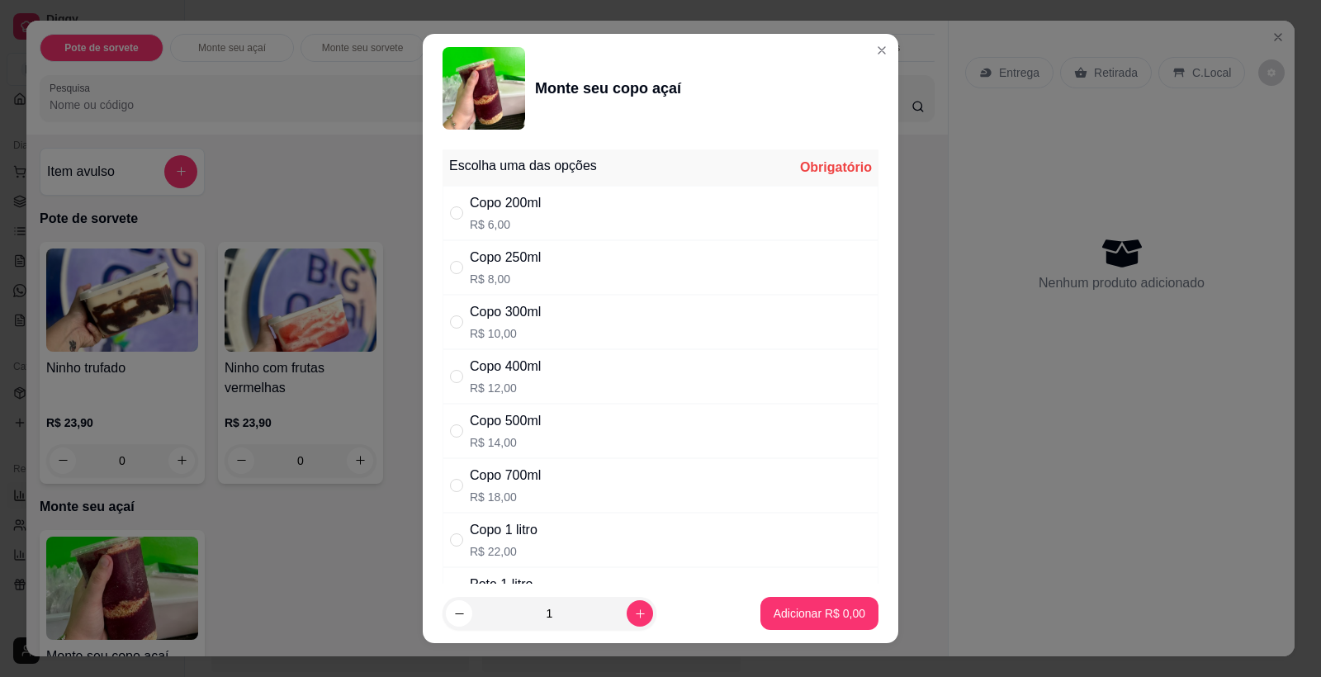
click at [506, 437] on p "R$ 14,00" at bounding box center [505, 442] width 71 height 17
radio input "true"
click at [521, 376] on div "Copo 400ml R$ 12,00" at bounding box center [505, 377] width 71 height 40
radio input "true"
radio input "false"
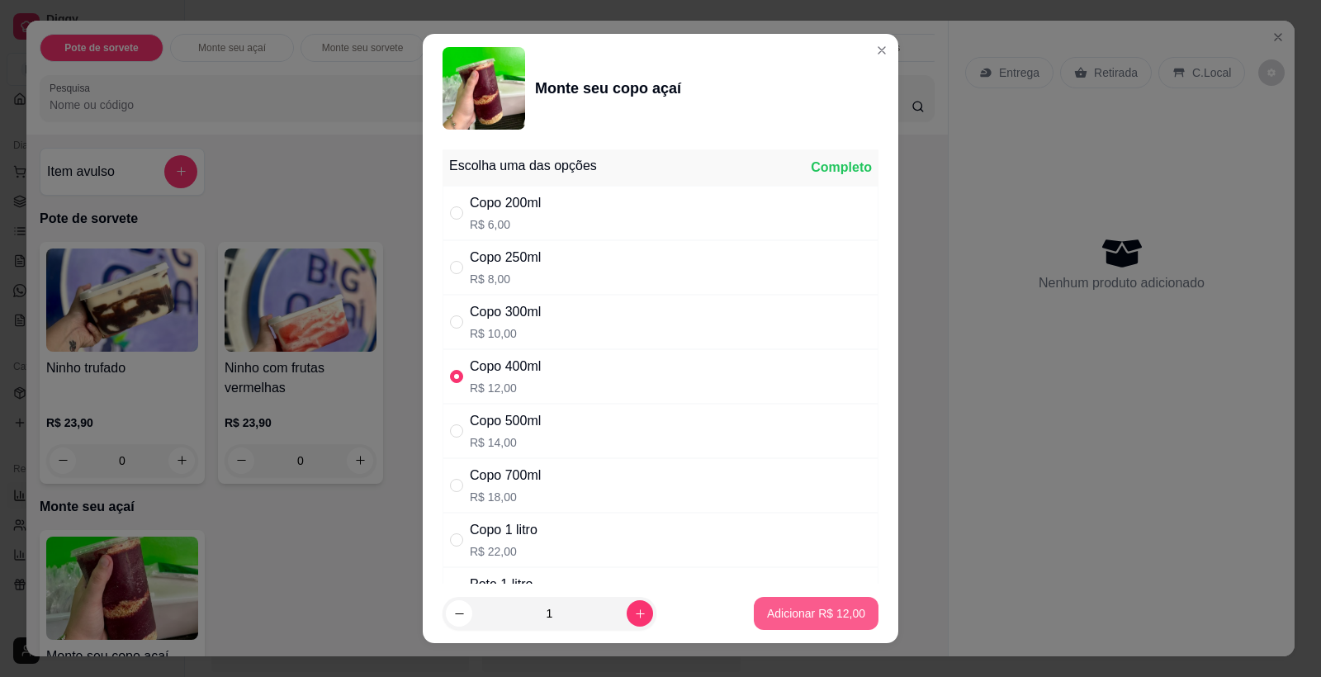
click at [808, 617] on p "Adicionar R$ 12,00" at bounding box center [816, 613] width 98 height 17
type input "1"
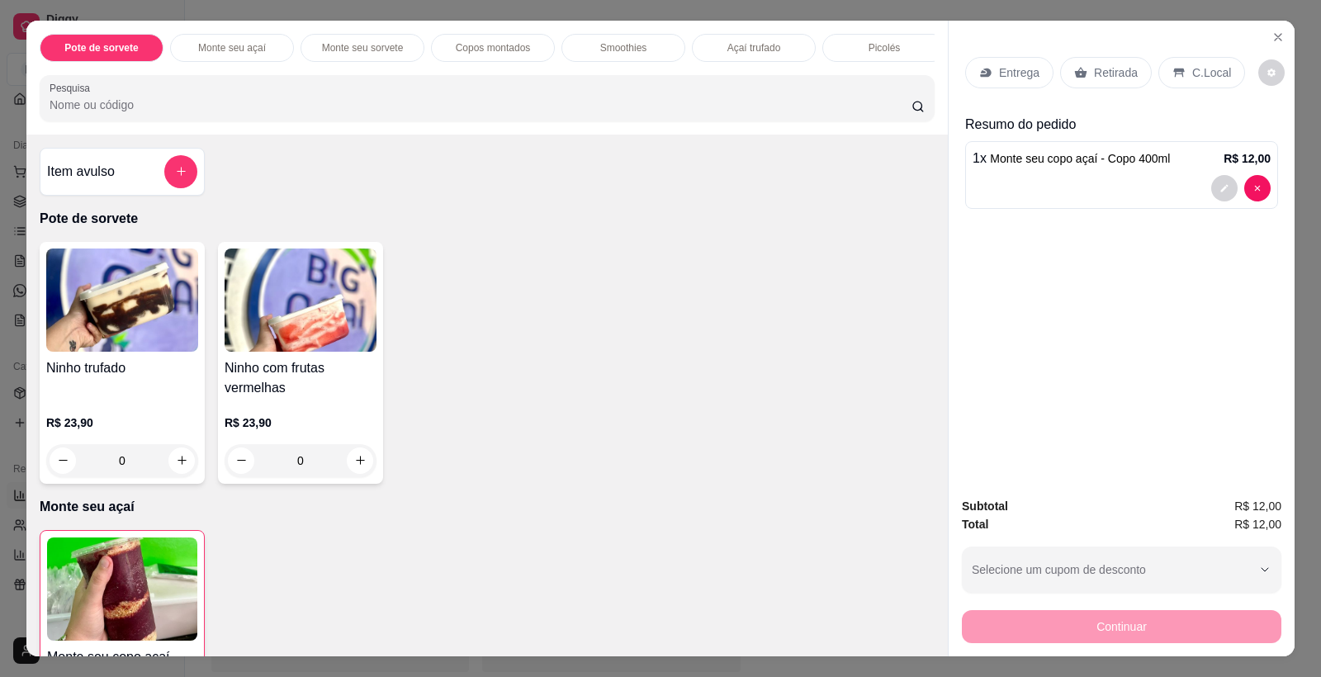
click at [1112, 67] on p "Retirada" at bounding box center [1116, 72] width 44 height 17
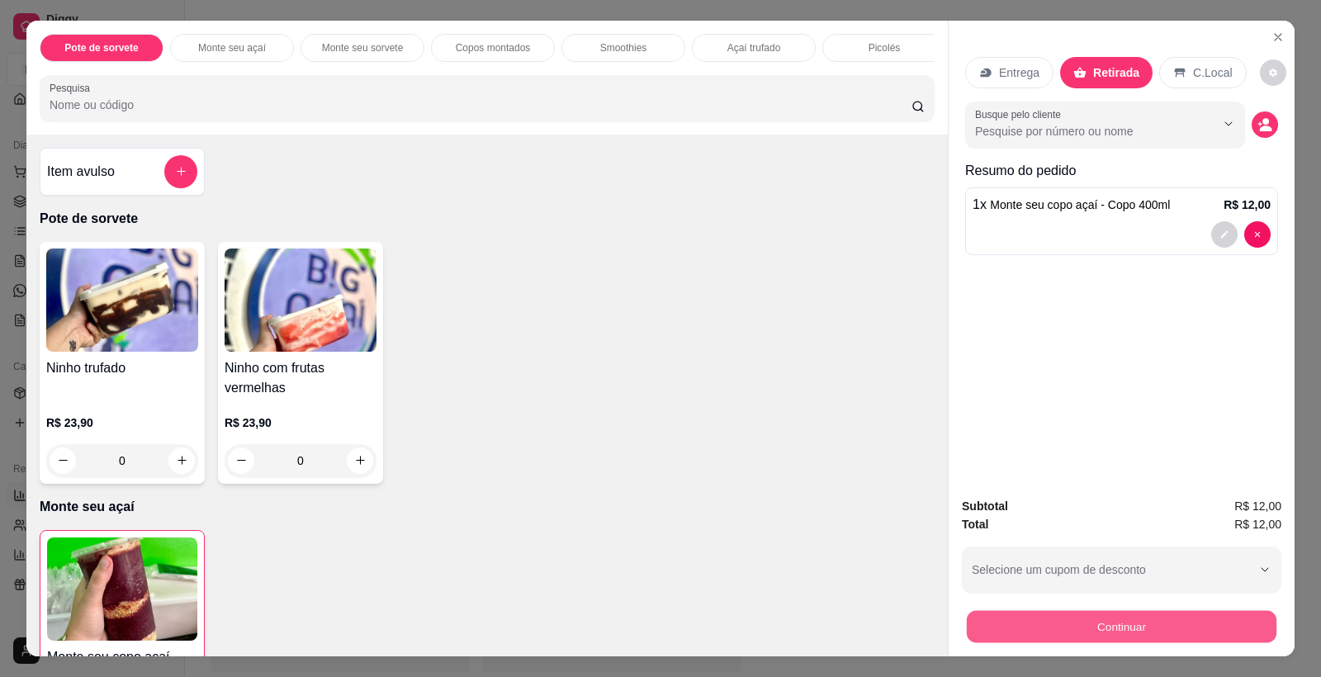
click at [1140, 638] on button "Continuar" at bounding box center [1122, 627] width 310 height 32
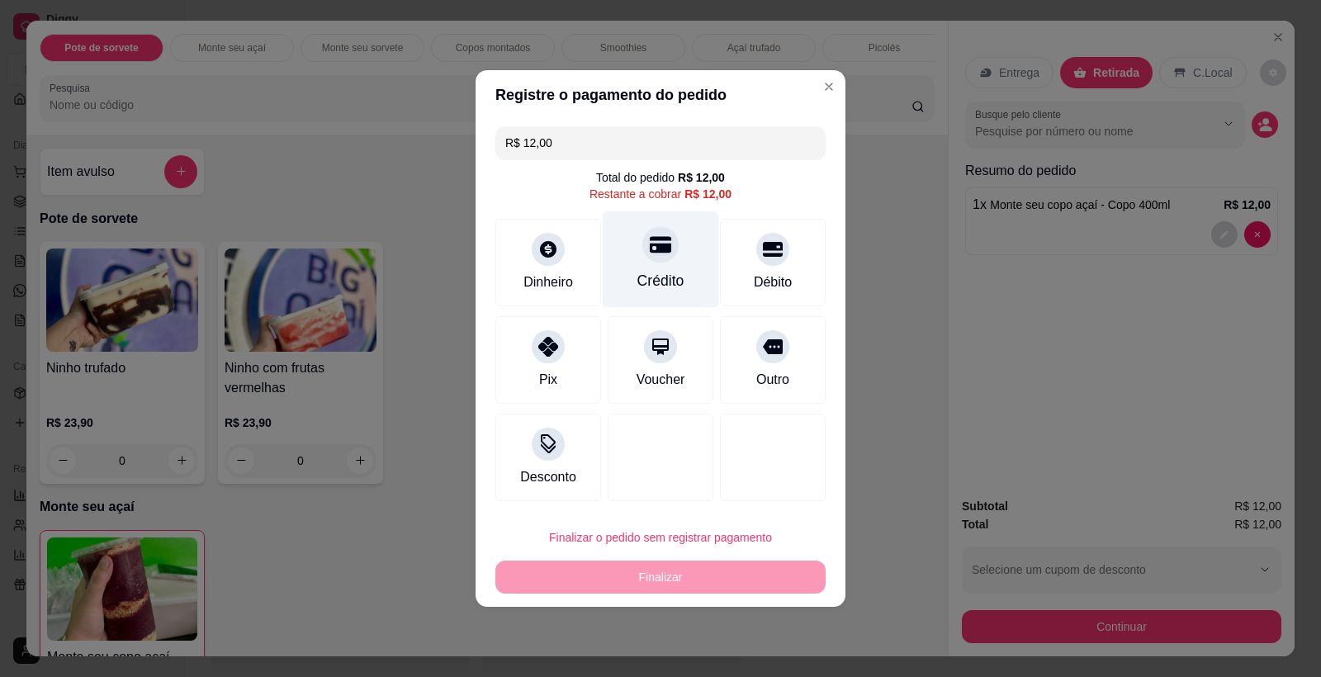
click at [654, 253] on icon at bounding box center [660, 244] width 21 height 21
type input "R$ 0,00"
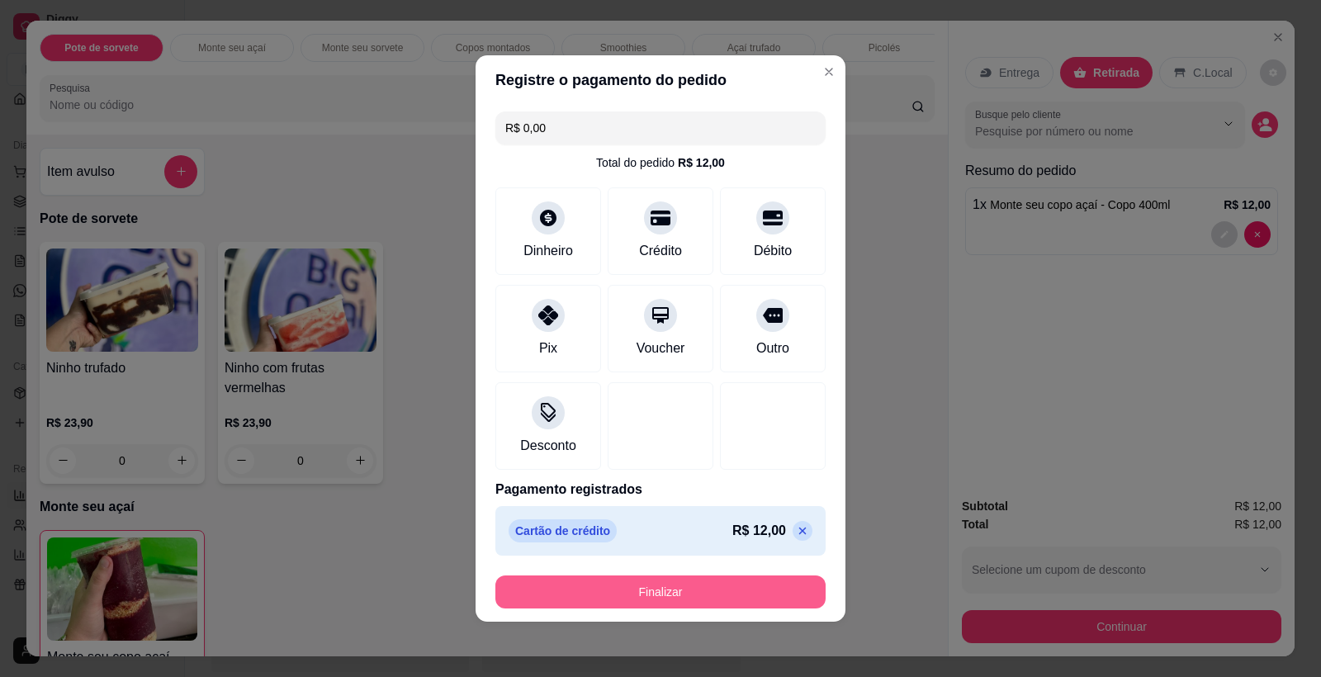
click at [672, 589] on button "Finalizar" at bounding box center [660, 591] width 330 height 33
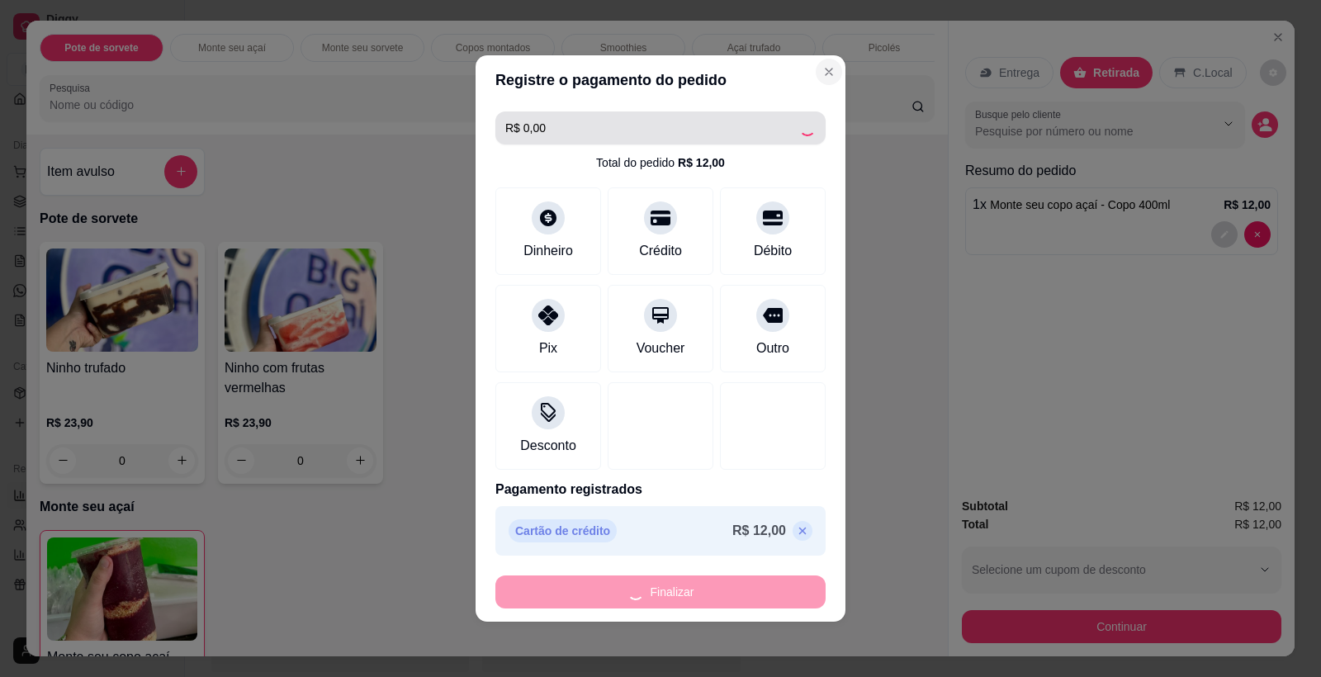
type input "0"
type input "-R$ 12,00"
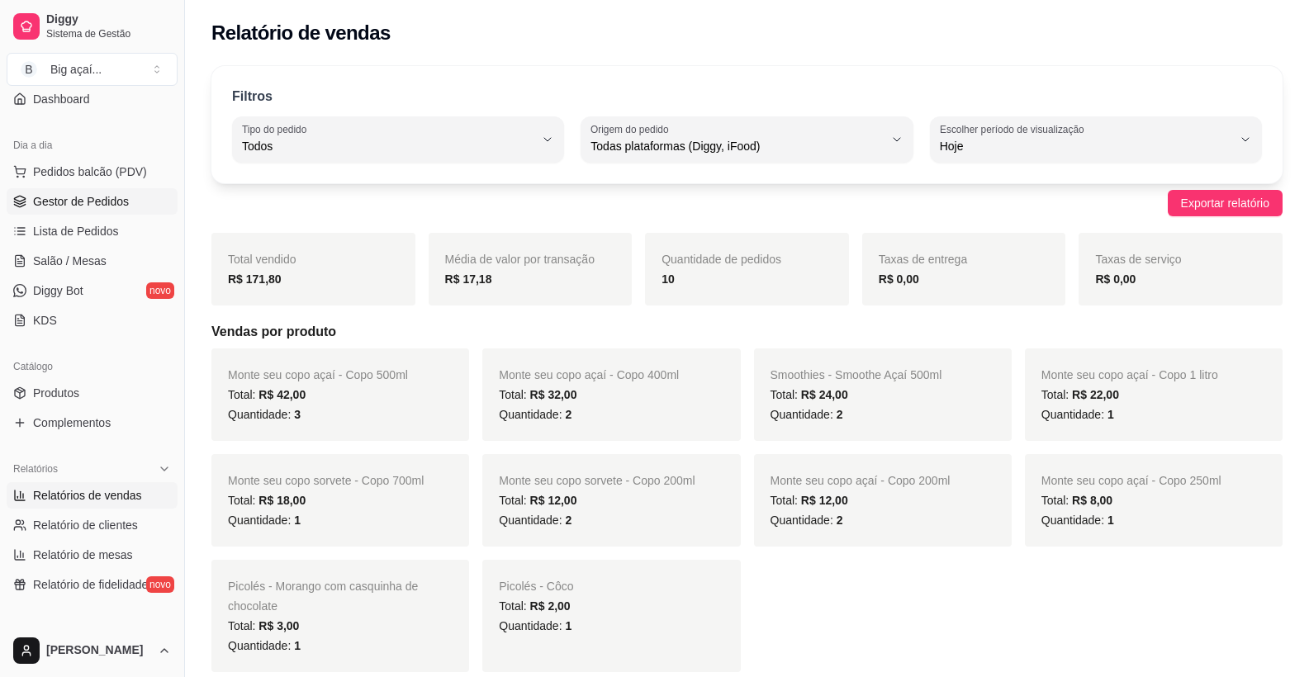
click at [105, 201] on span "Gestor de Pedidos" at bounding box center [81, 201] width 96 height 17
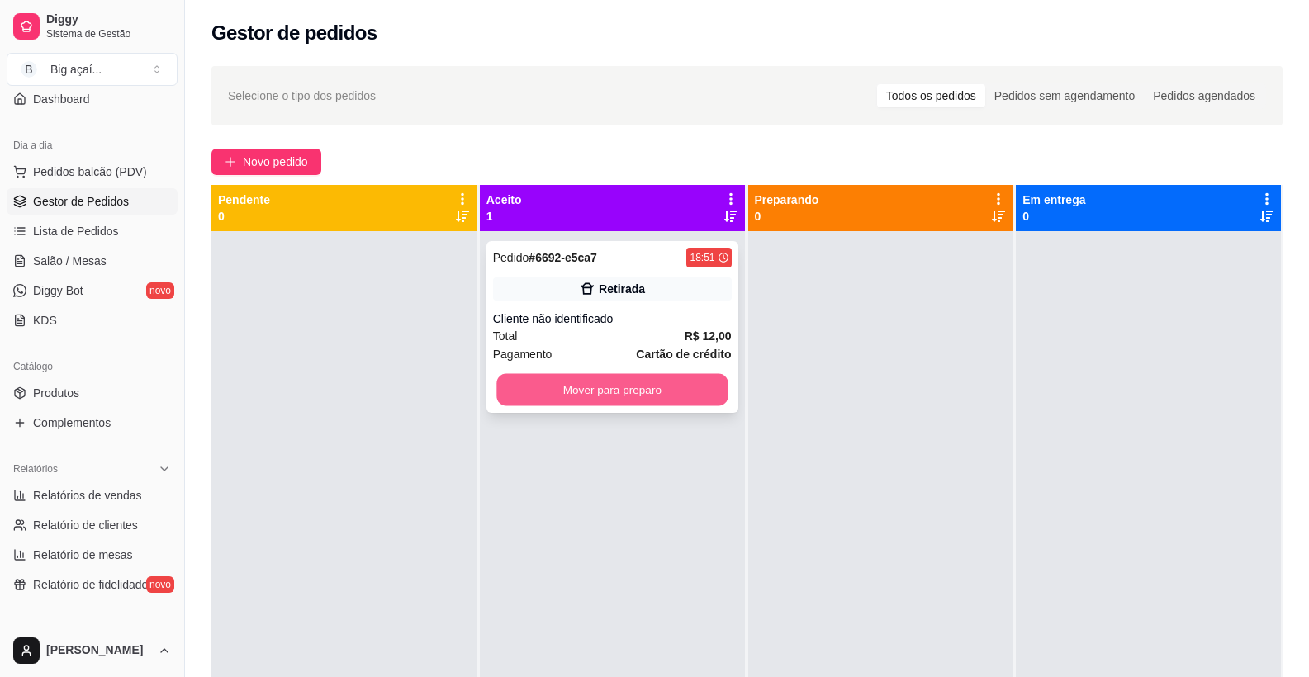
click at [636, 399] on button "Mover para preparo" at bounding box center [611, 390] width 231 height 32
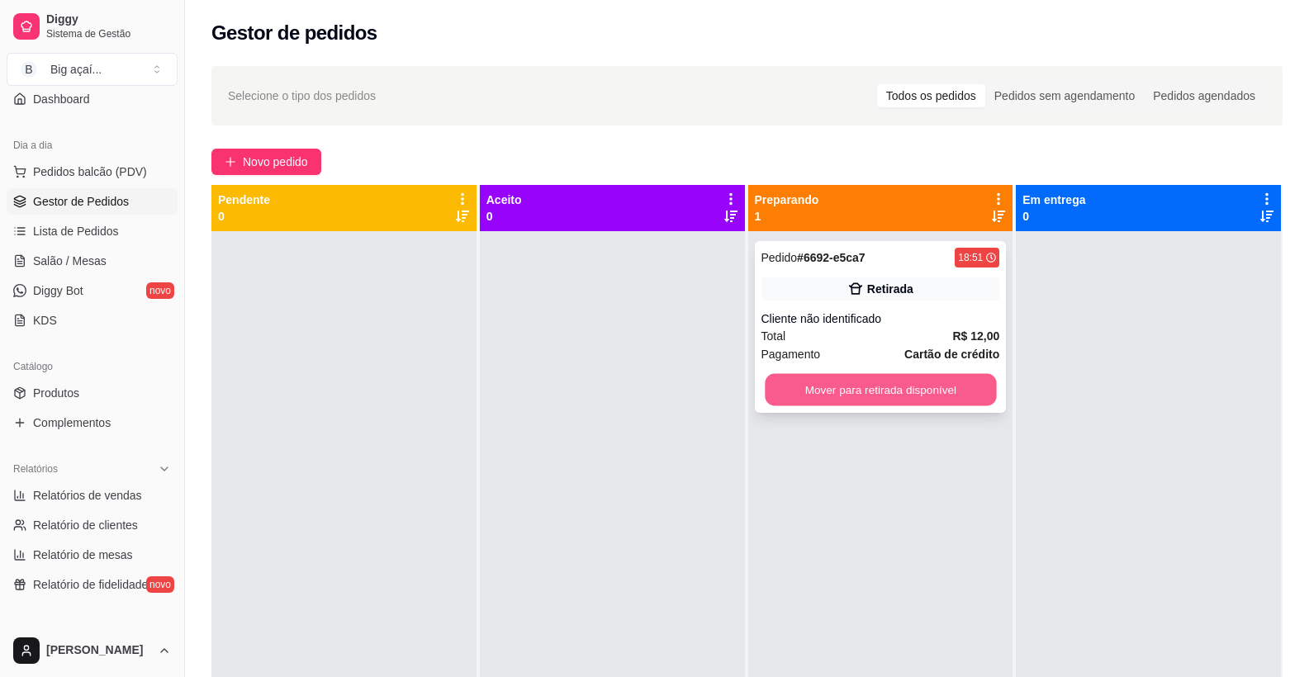
click at [889, 384] on button "Mover para retirada disponível" at bounding box center [879, 390] width 231 height 32
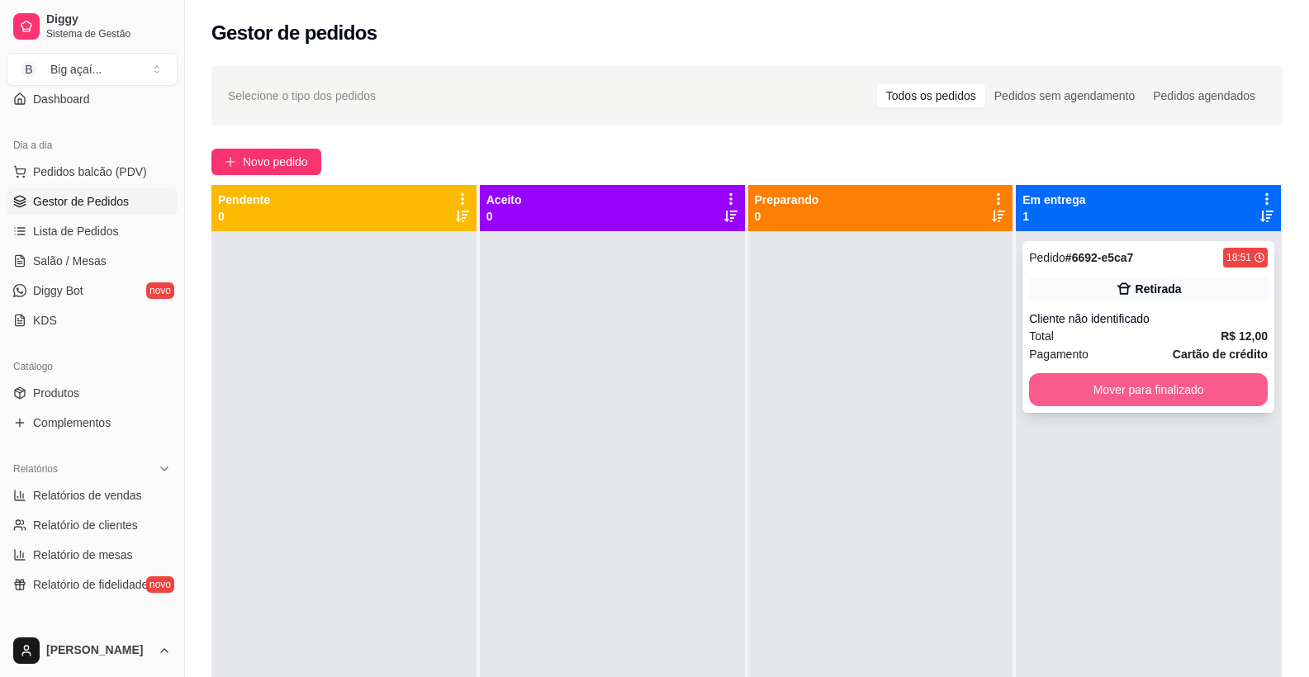
click at [1147, 405] on button "Mover para finalizado" at bounding box center [1148, 389] width 239 height 33
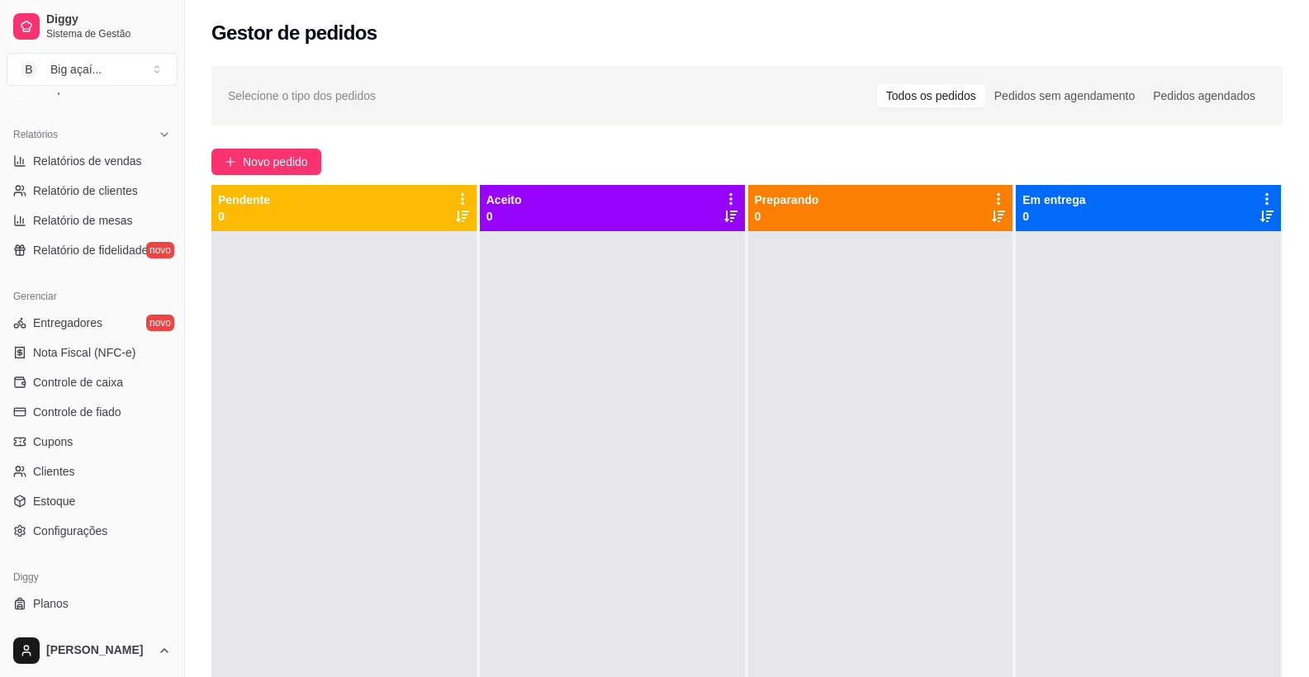
scroll to position [511, 0]
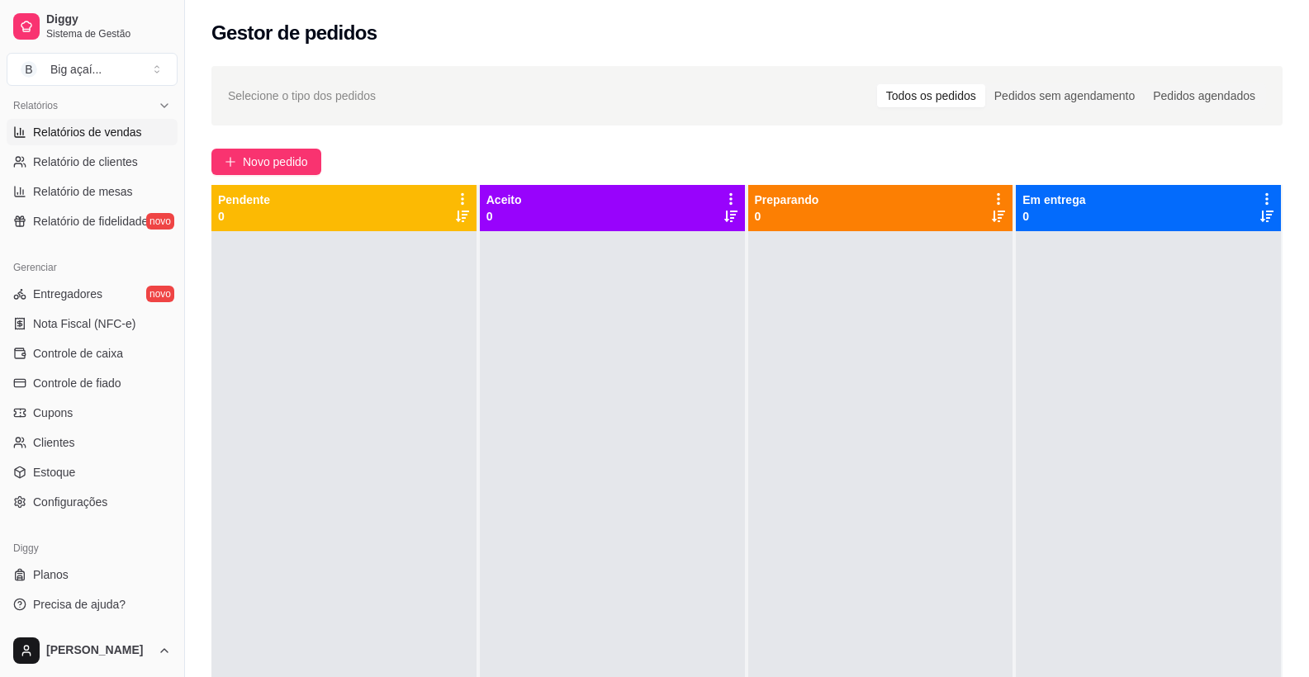
click at [113, 135] on span "Relatórios de vendas" at bounding box center [87, 132] width 109 height 17
select select "ALL"
select select "0"
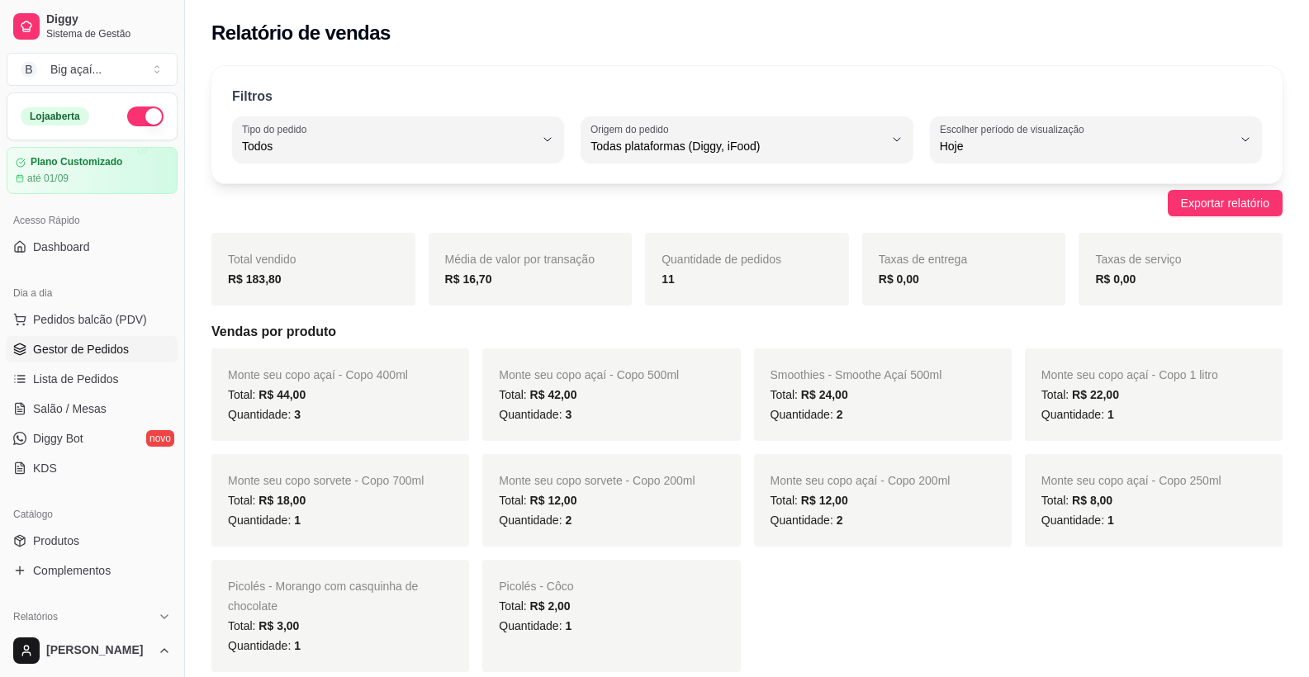
click at [108, 360] on link "Gestor de Pedidos" at bounding box center [92, 349] width 171 height 26
